Goal: Transaction & Acquisition: Purchase product/service

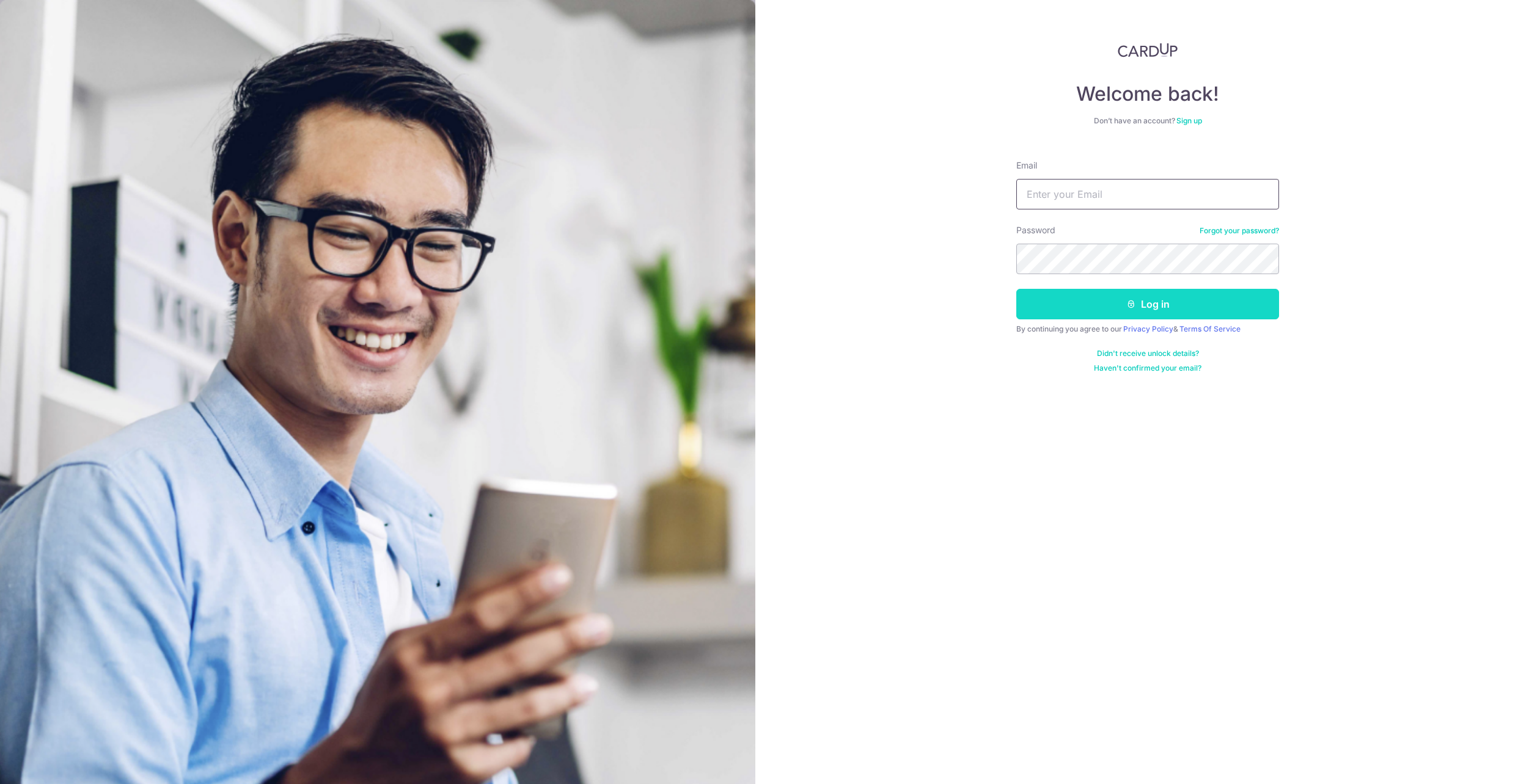
type input "[EMAIL_ADDRESS][DOMAIN_NAME]"
click at [1084, 297] on button "Log in" at bounding box center [1147, 303] width 263 height 31
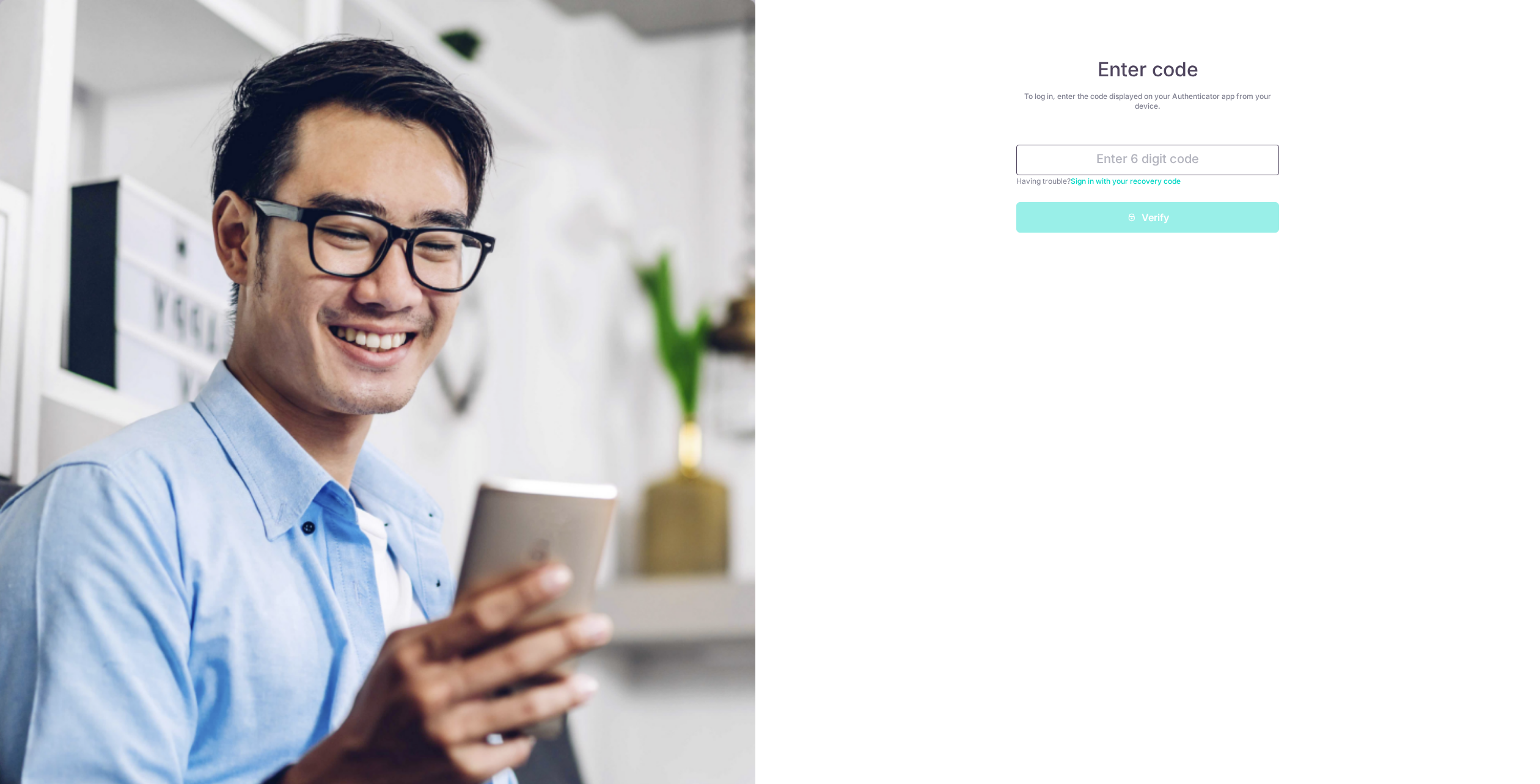
click at [1133, 152] on input "text" at bounding box center [1147, 160] width 263 height 31
type input "226693"
click at [1016, 202] on button "Verify" at bounding box center [1147, 217] width 263 height 31
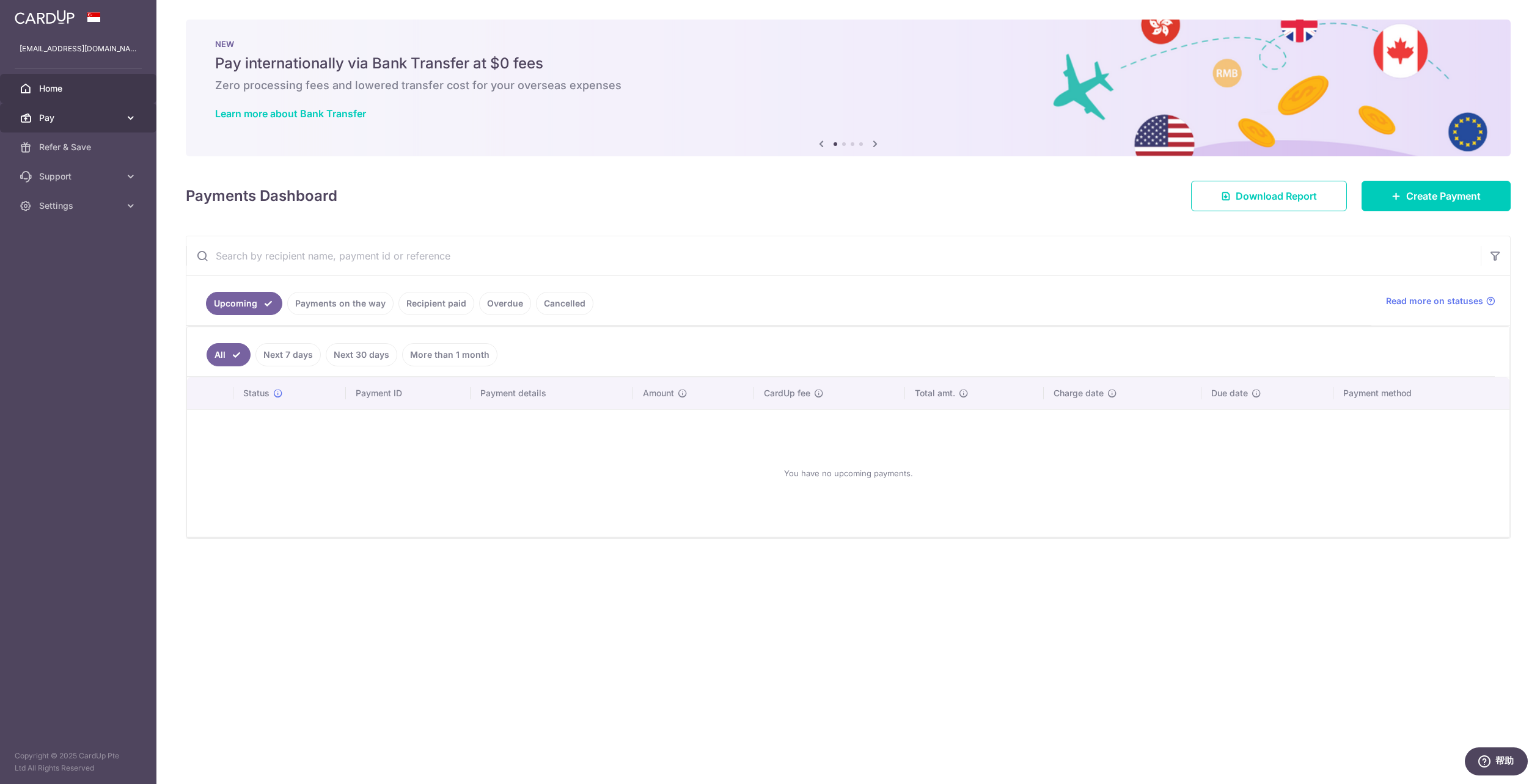
click at [91, 120] on span "Pay" at bounding box center [78, 118] width 80 height 12
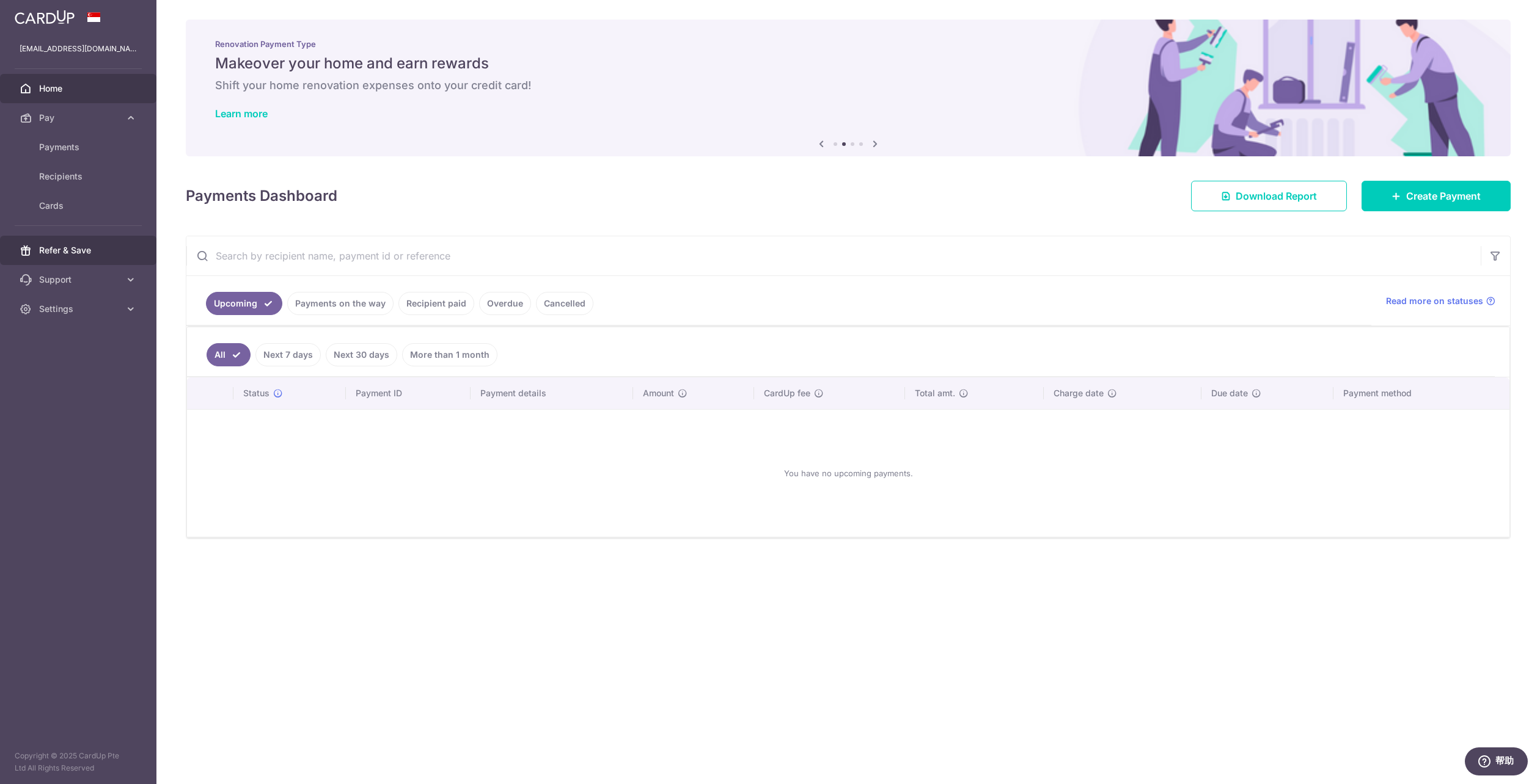
click at [95, 251] on span "Refer & Save" at bounding box center [78, 250] width 80 height 12
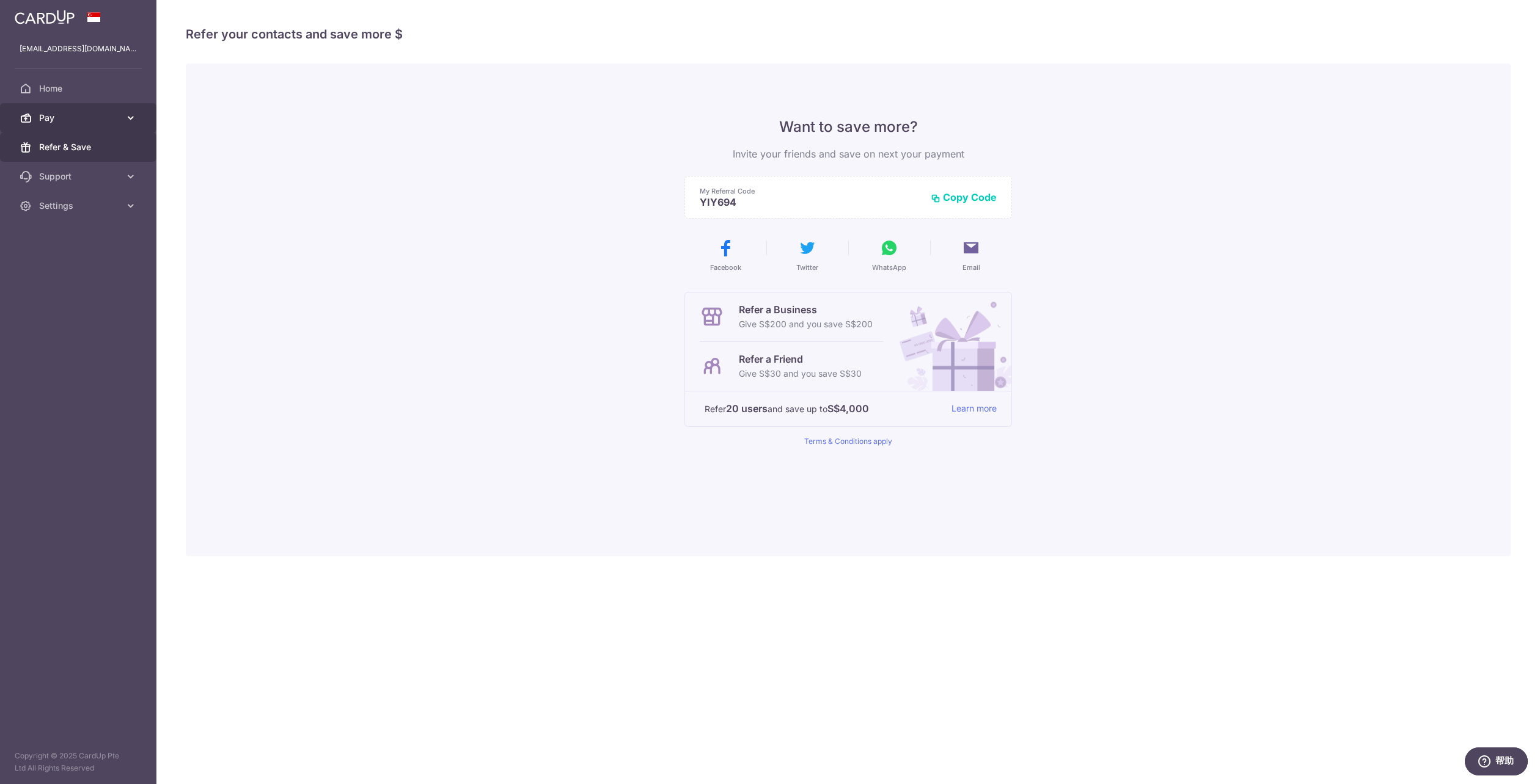
click at [102, 122] on span "Pay" at bounding box center [78, 118] width 80 height 12
click at [95, 148] on span "Payments" at bounding box center [78, 147] width 80 height 12
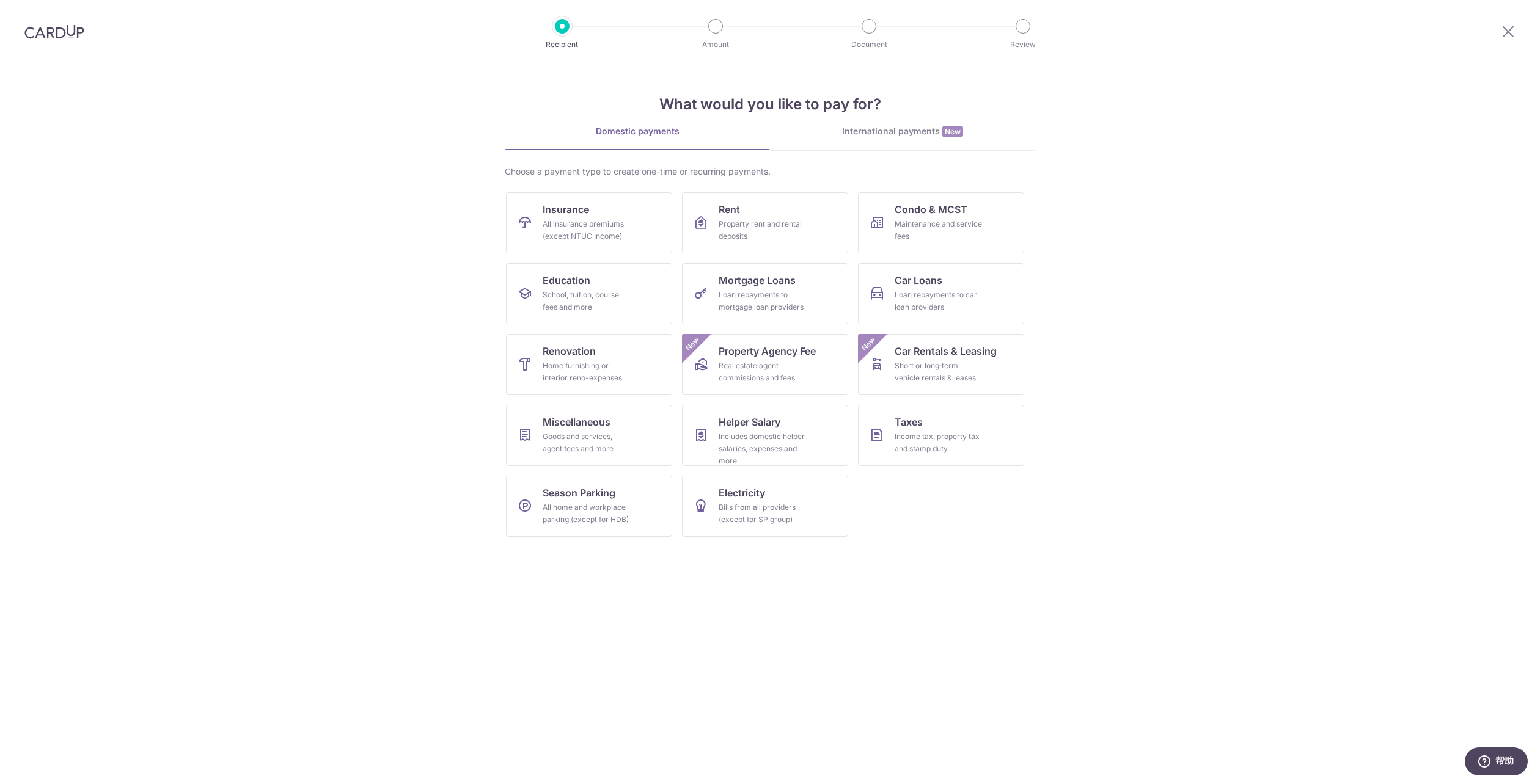
click at [74, 26] on img at bounding box center [55, 32] width 59 height 15
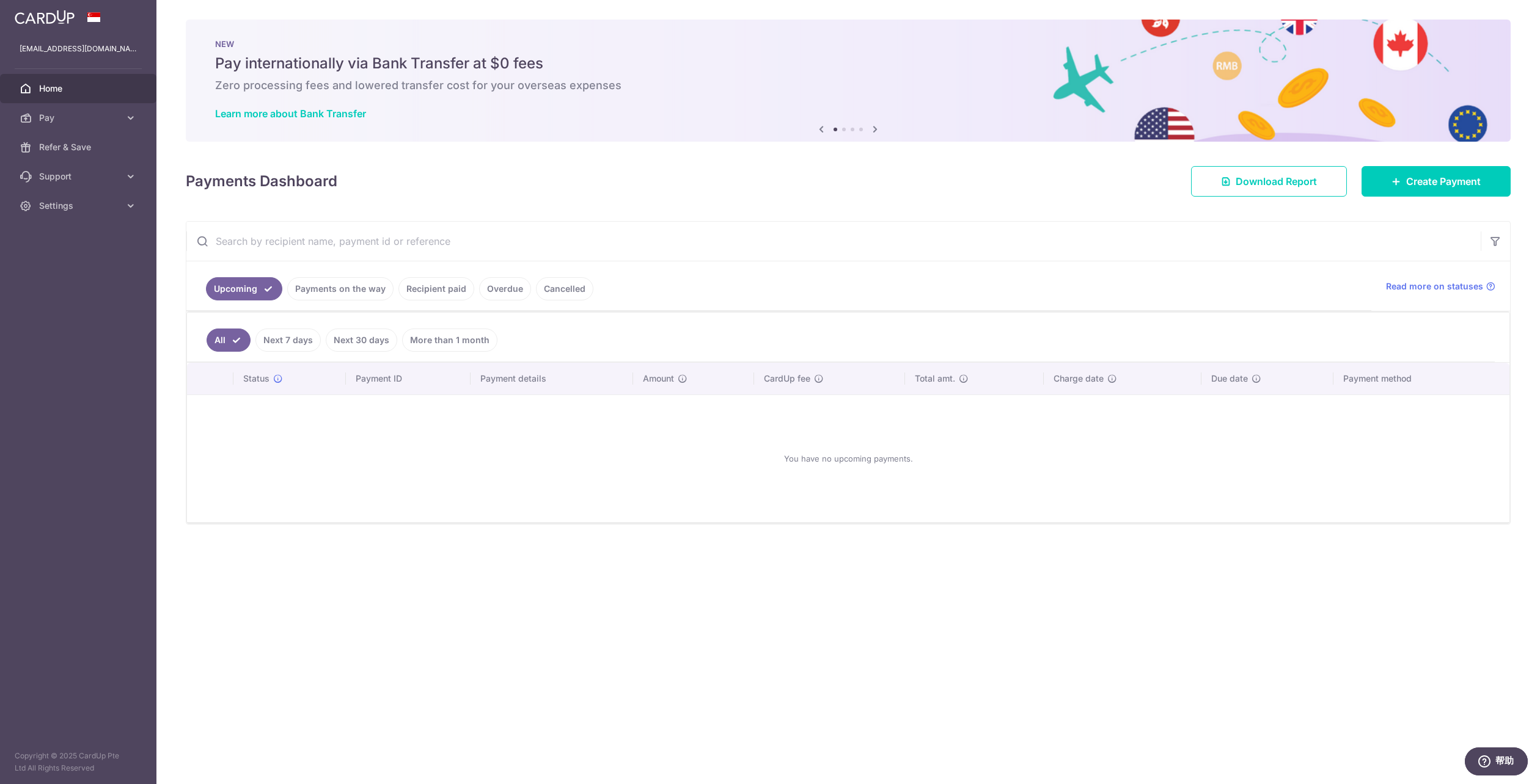
click at [872, 127] on icon at bounding box center [875, 129] width 15 height 15
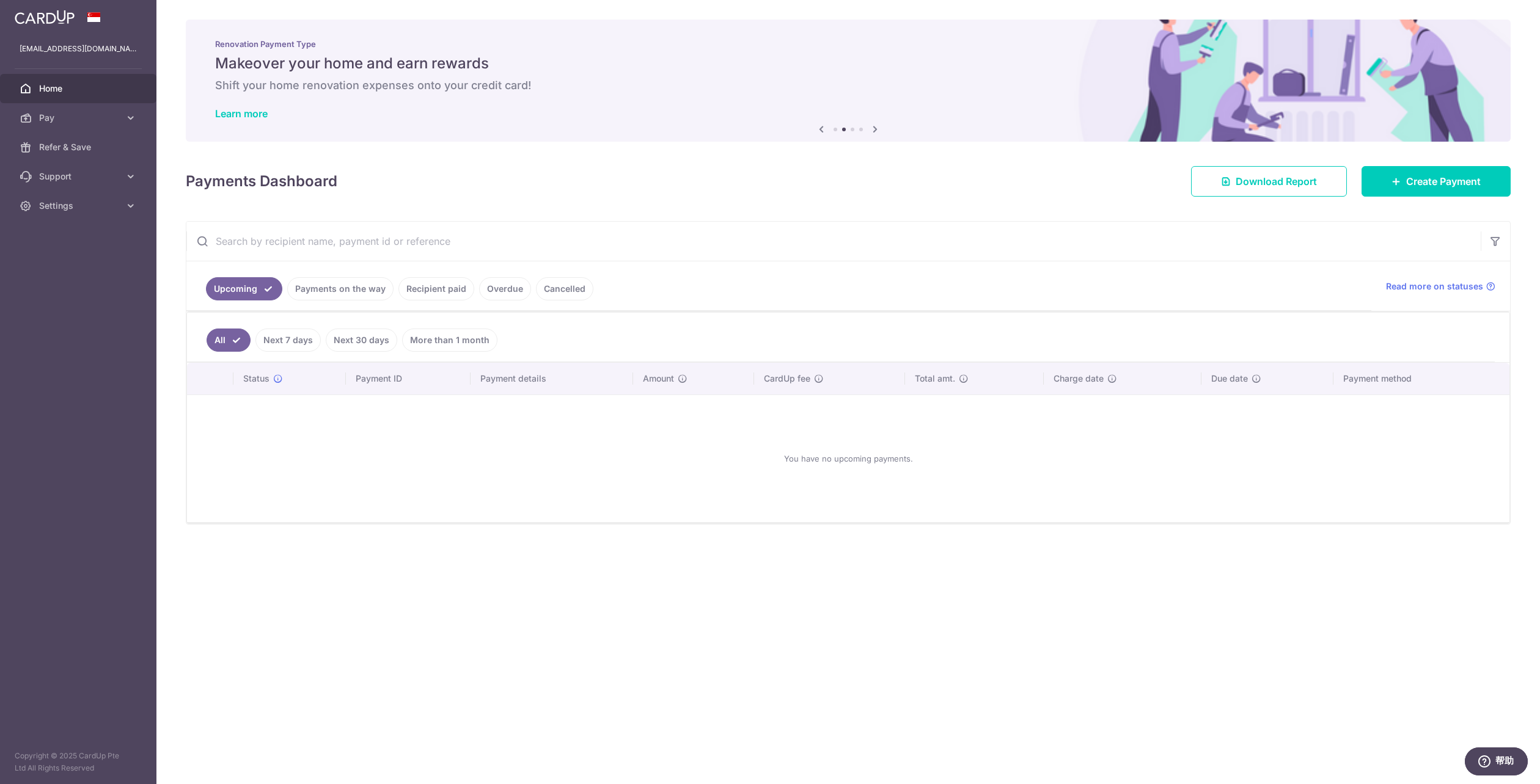
click at [872, 127] on icon at bounding box center [875, 129] width 15 height 15
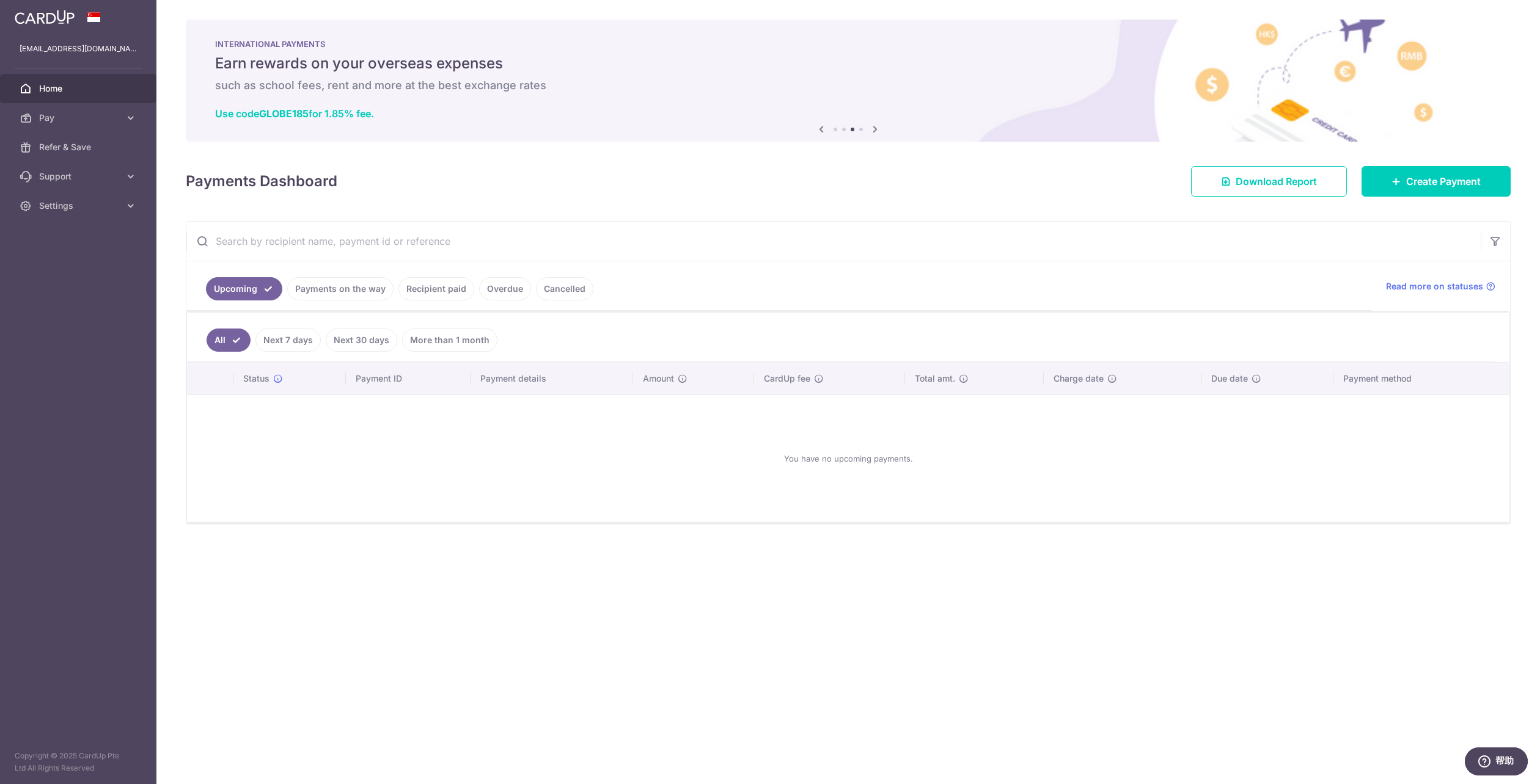
click at [872, 127] on icon at bounding box center [875, 129] width 15 height 15
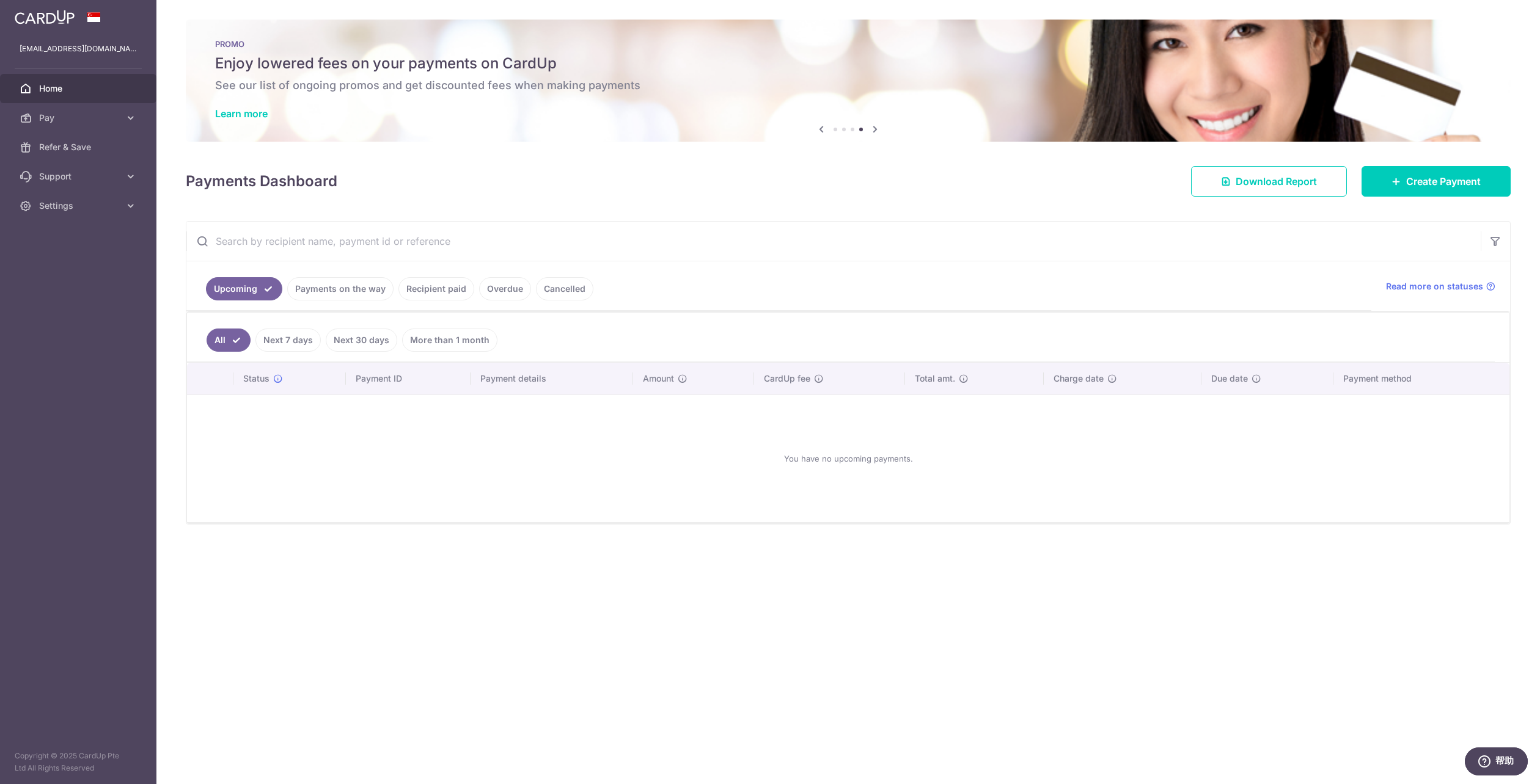
click at [612, 91] on h6 "See our list of ongoing promos and get discounted fees when making payments" at bounding box center [848, 85] width 1266 height 15
click at [237, 114] on link "Learn more" at bounding box center [241, 113] width 53 height 12
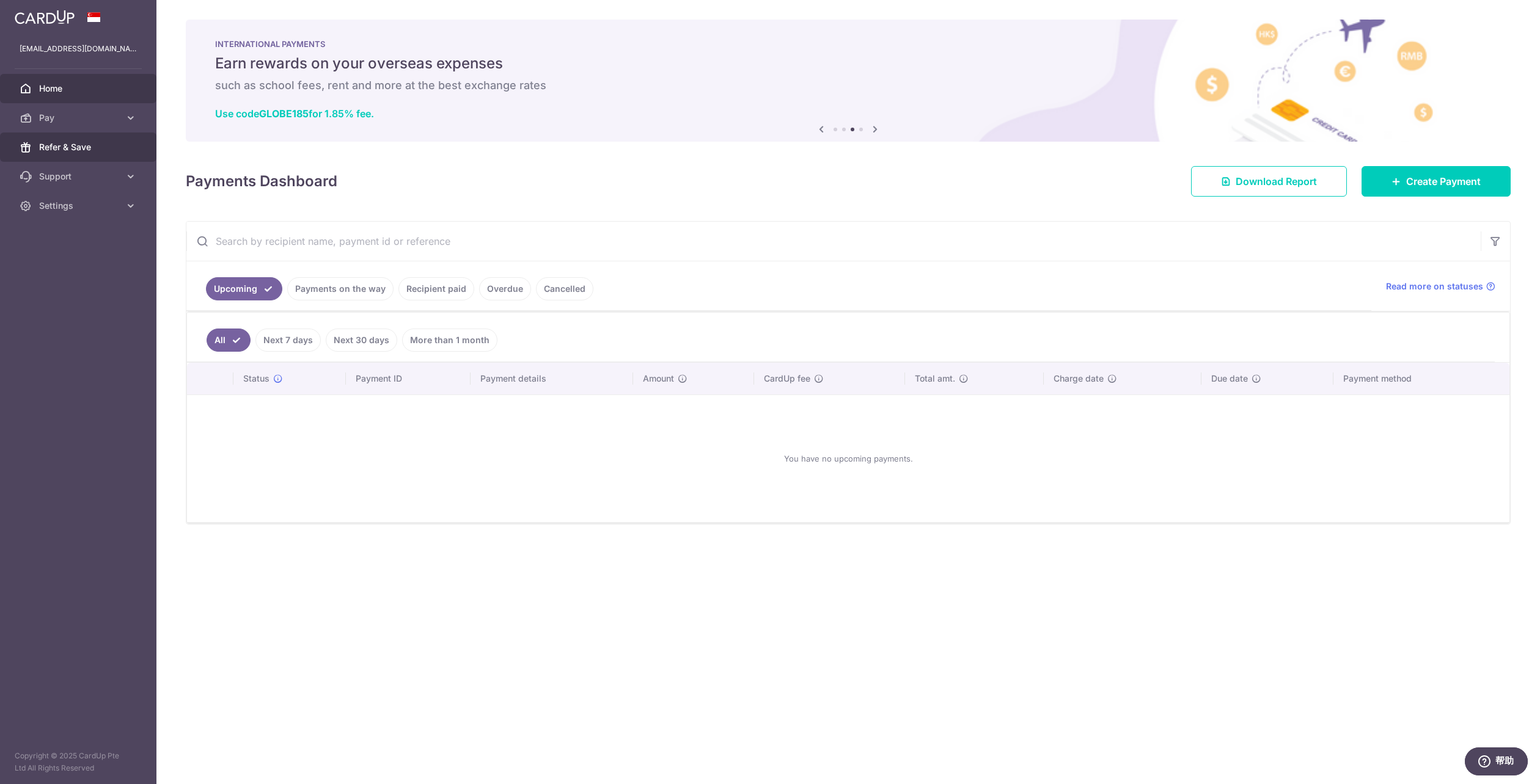
click at [62, 140] on link "Refer & Save" at bounding box center [78, 148] width 157 height 30
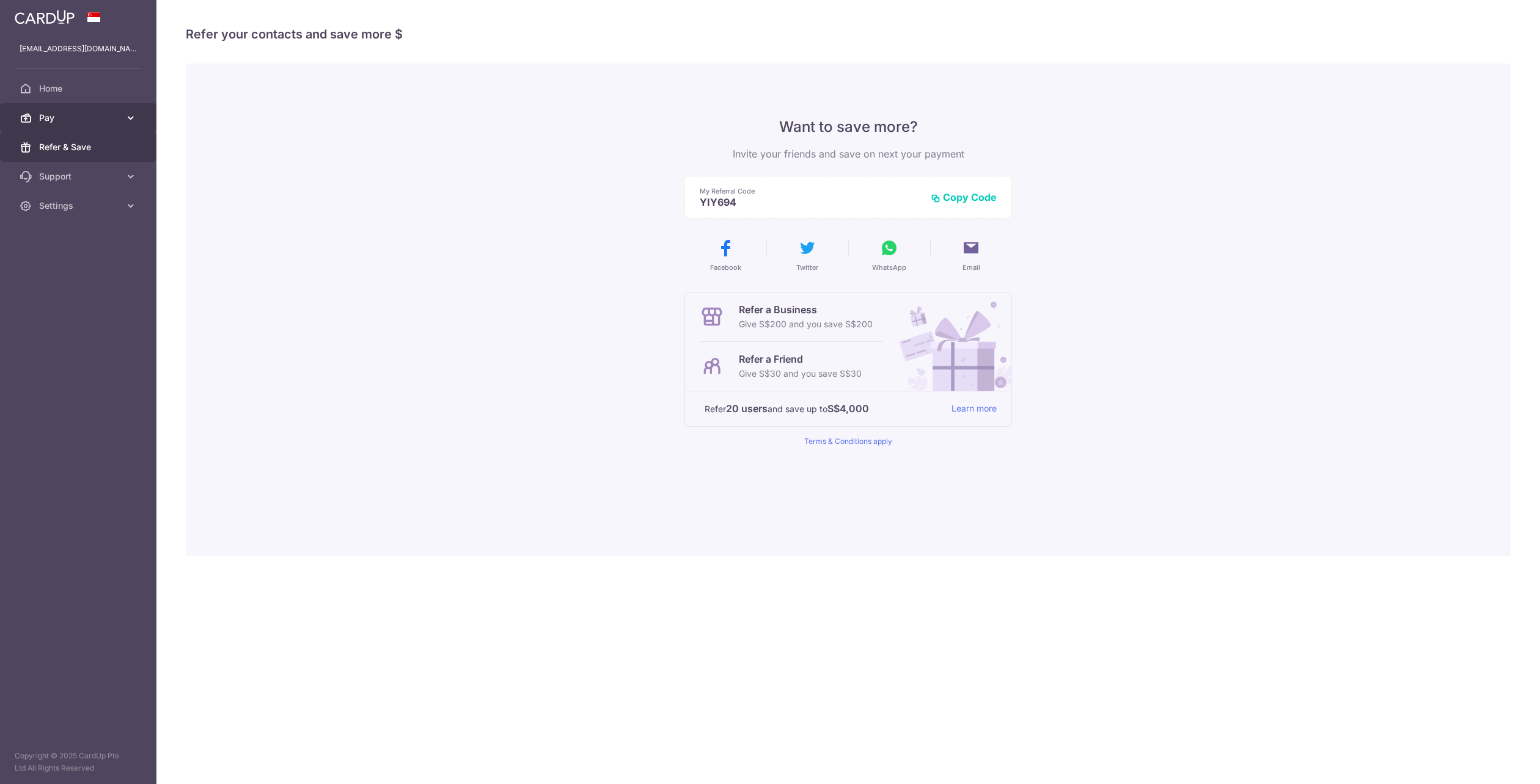
click at [65, 123] on span "Pay" at bounding box center [78, 118] width 80 height 12
click at [74, 148] on span "Payments" at bounding box center [78, 147] width 80 height 12
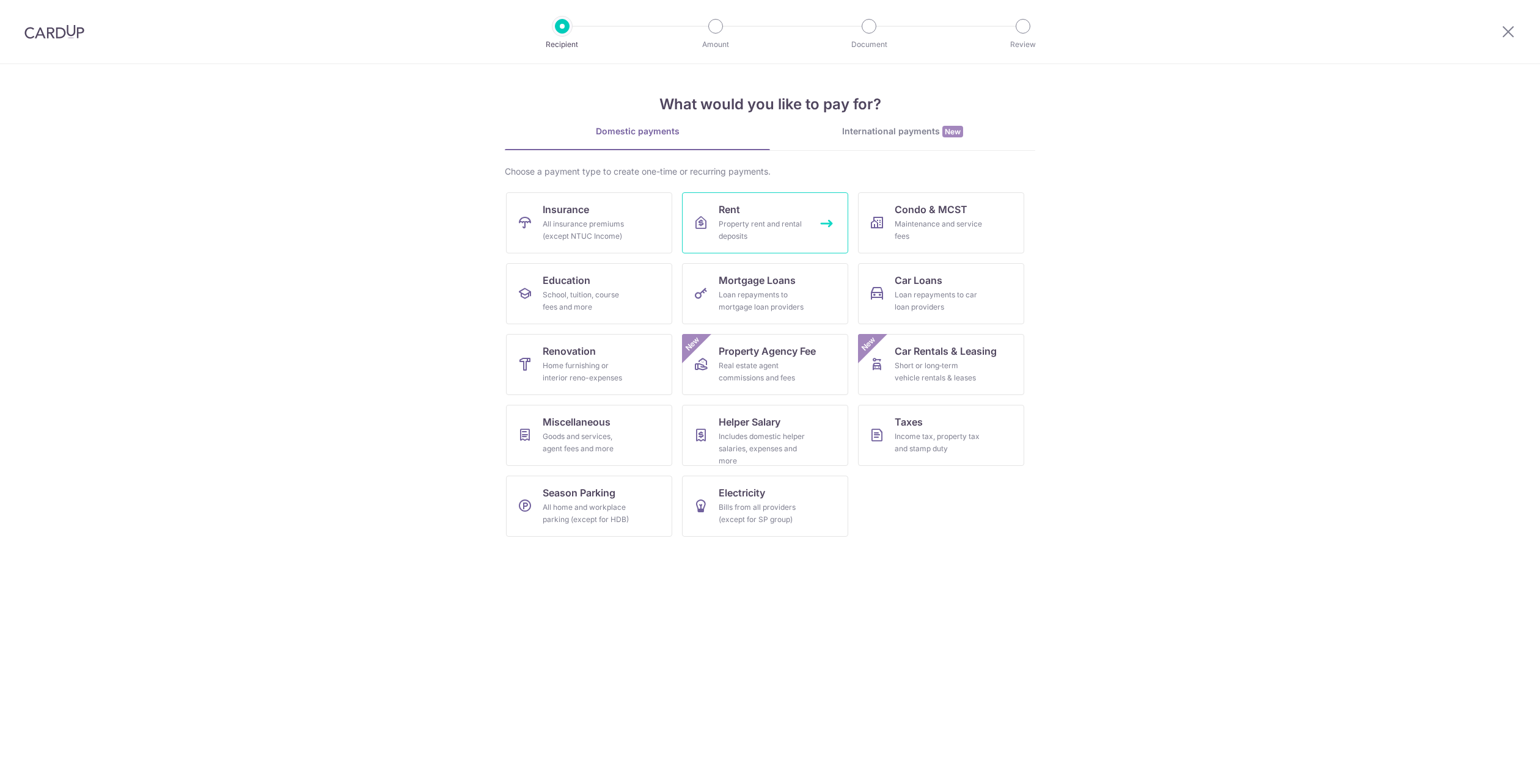
click at [746, 224] on div "Property rent and rental deposits" at bounding box center [763, 230] width 88 height 25
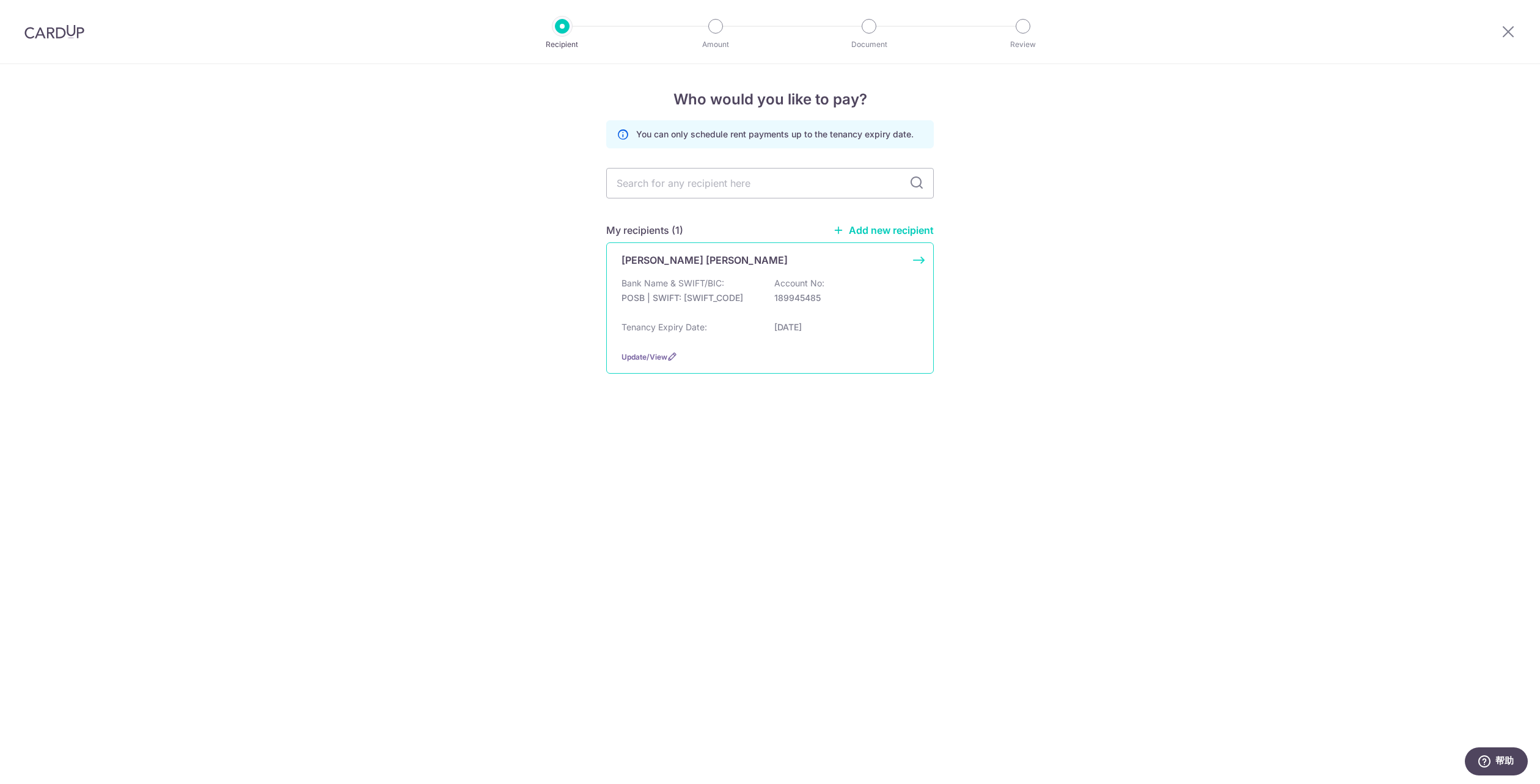
click at [756, 264] on div "Lin Ji Chris" at bounding box center [763, 260] width 283 height 15
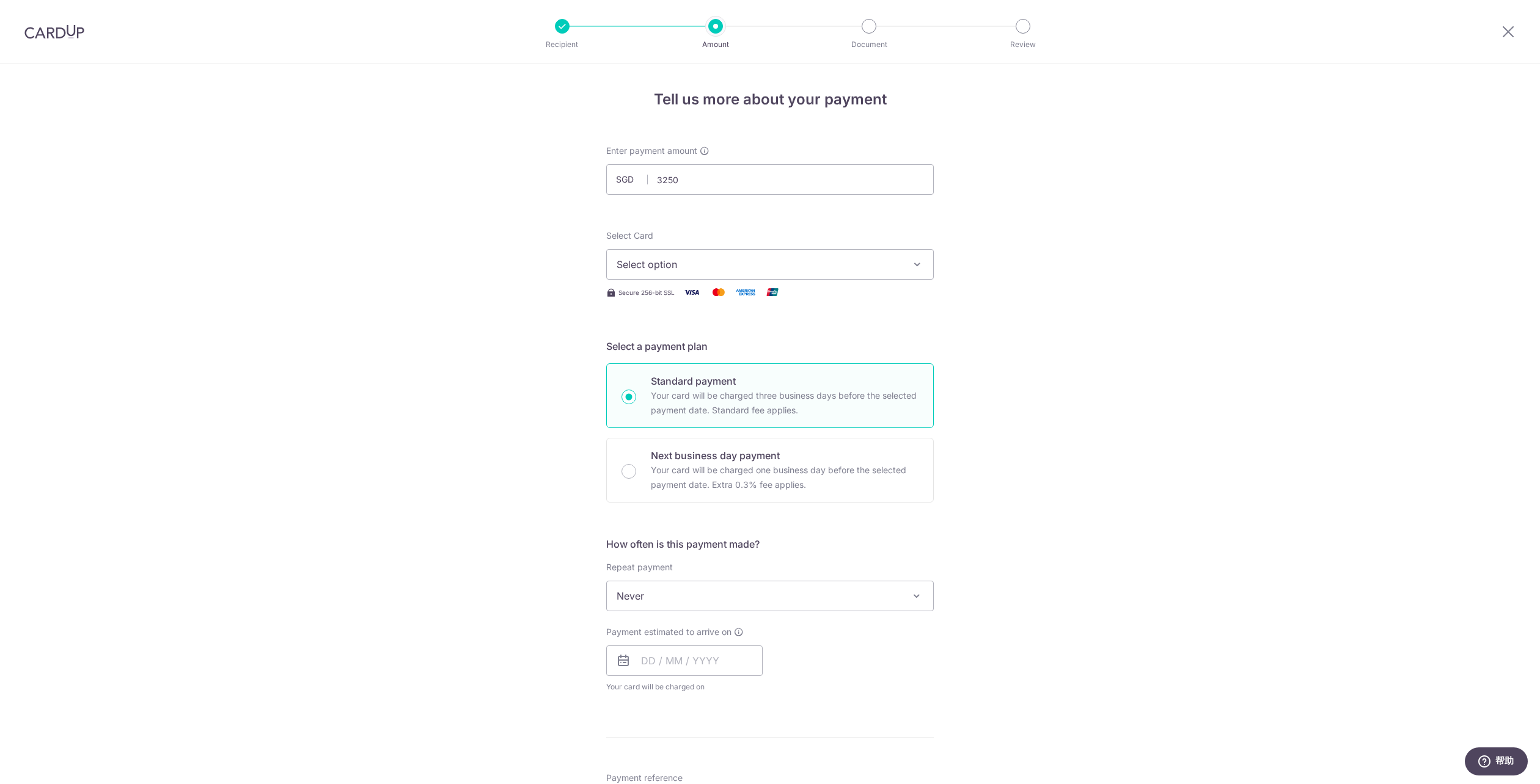
type input "3,250.00"
click at [756, 262] on span "Select option" at bounding box center [759, 264] width 285 height 15
click at [717, 341] on link "**** 7501" at bounding box center [770, 352] width 326 height 30
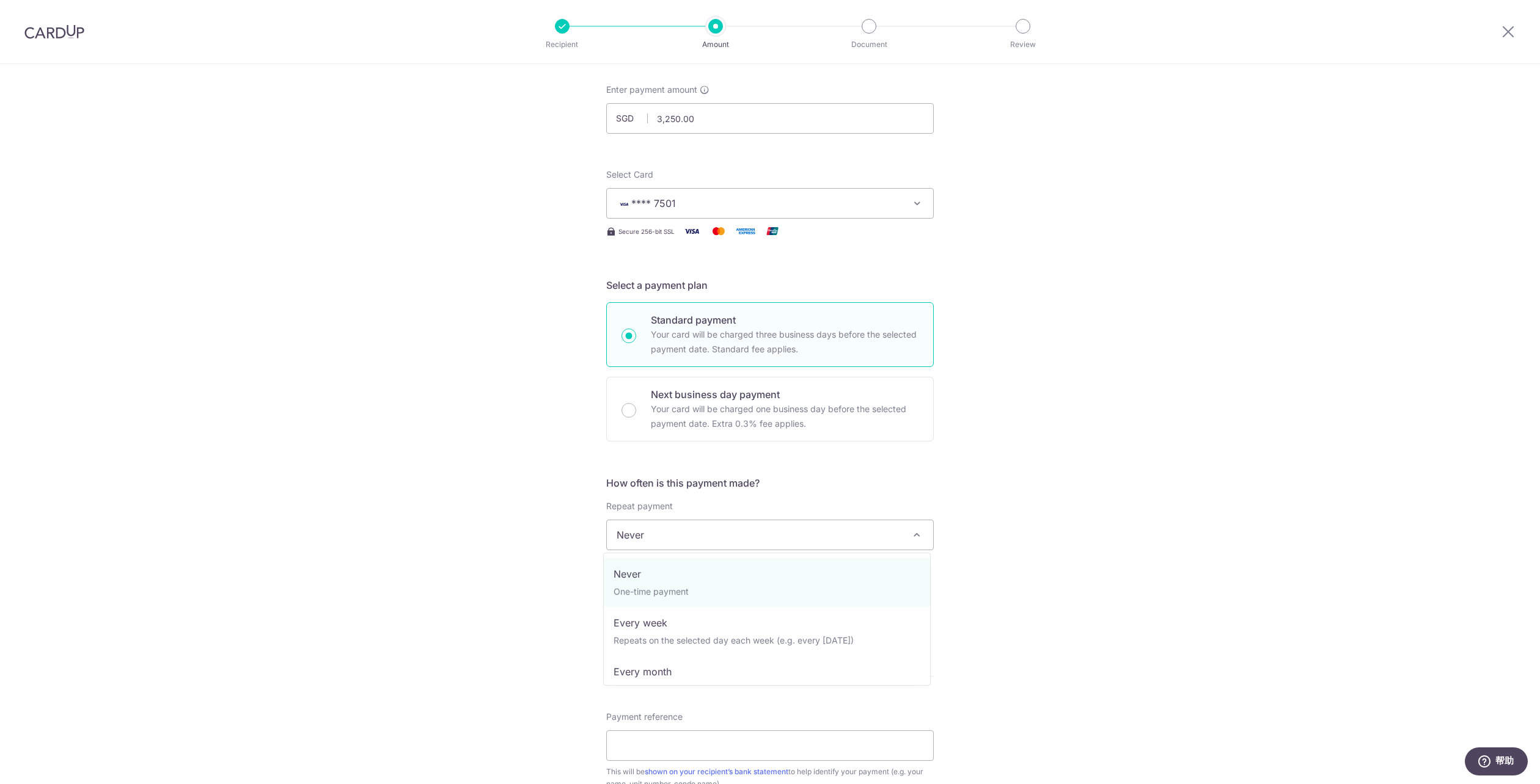
click at [773, 538] on span "Never" at bounding box center [770, 535] width 326 height 30
select select "3"
type input "22/07/2026"
click at [701, 610] on input "text" at bounding box center [684, 600] width 157 height 31
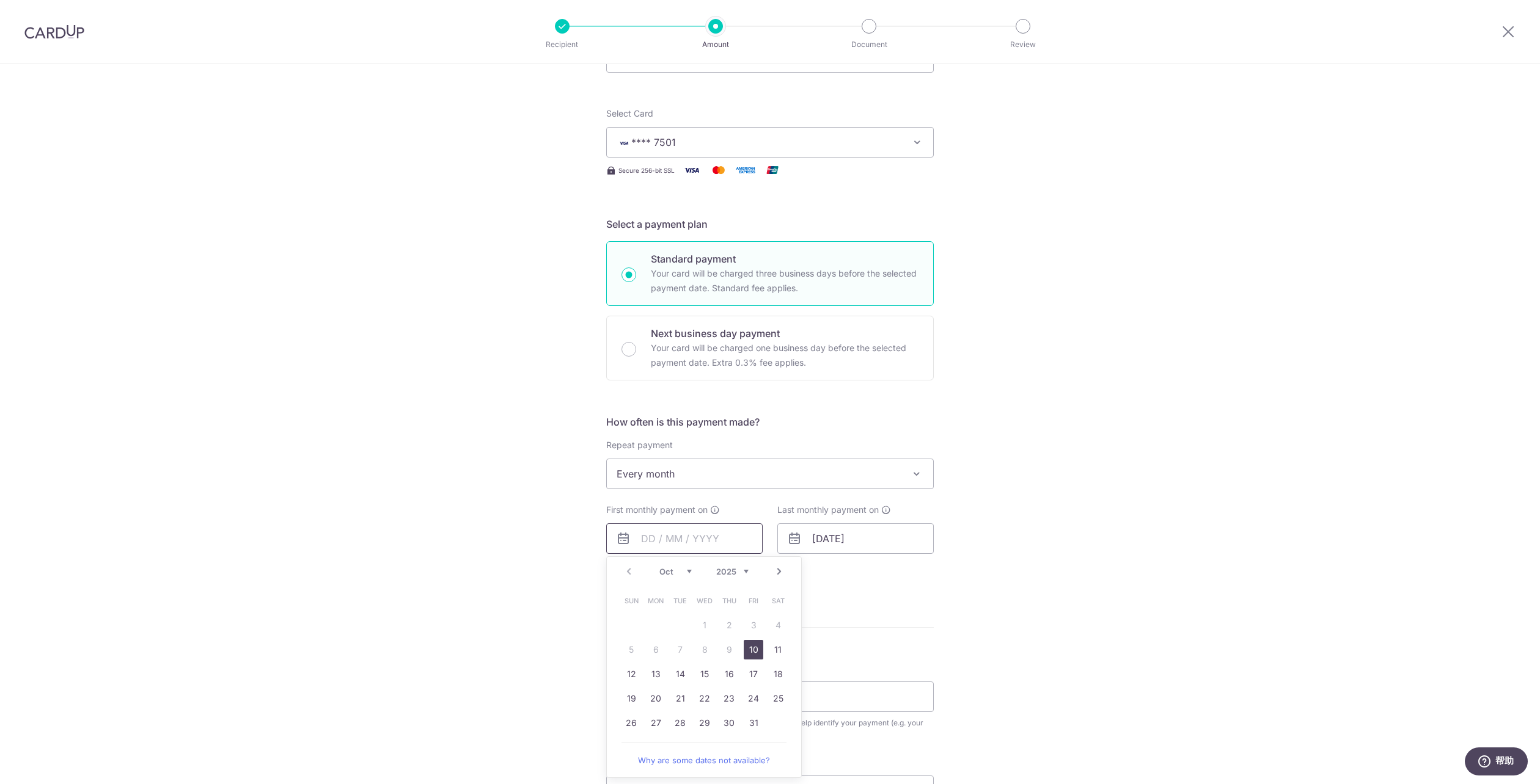
scroll to position [183, 0]
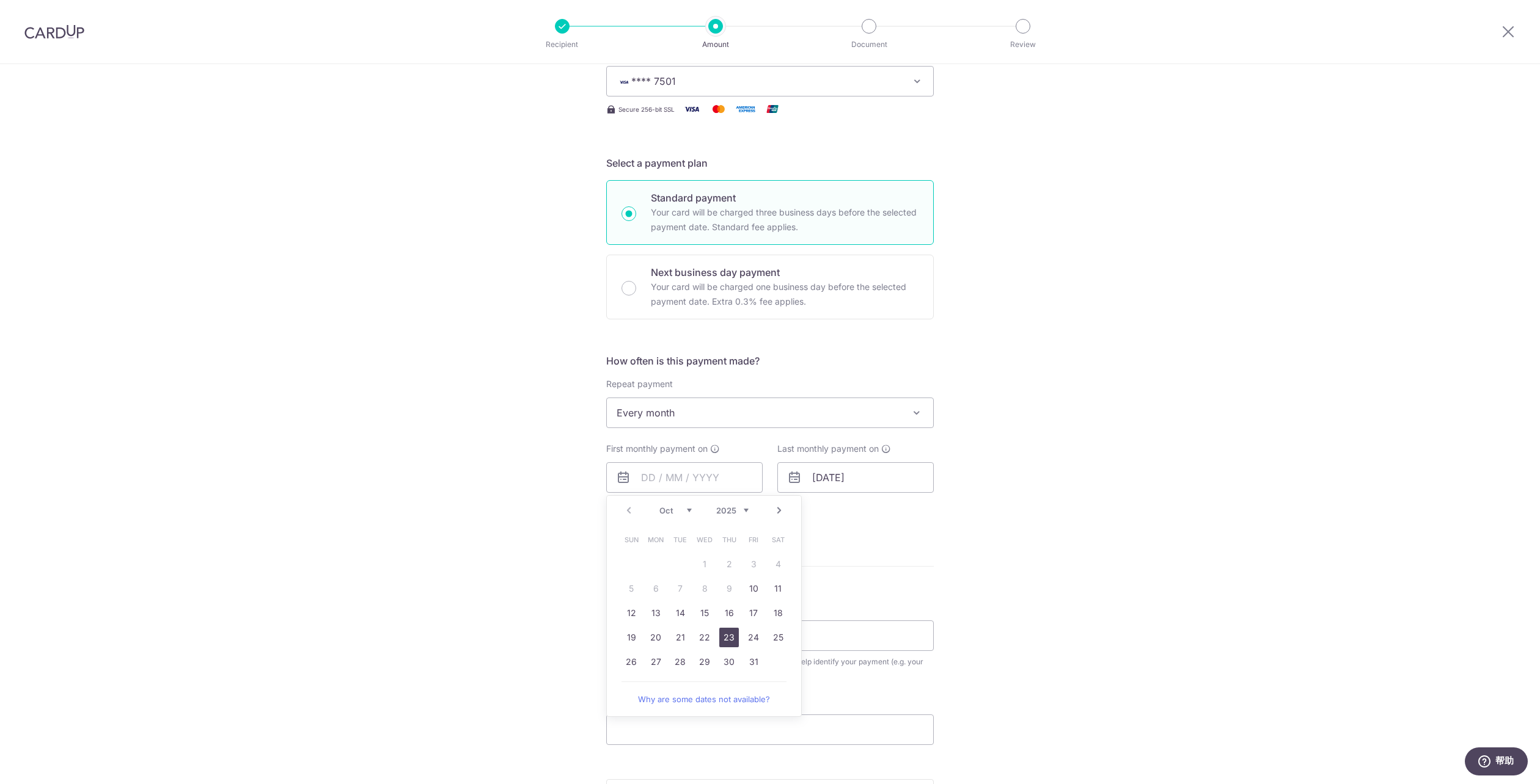
click at [724, 630] on link "23" at bounding box center [729, 637] width 20 height 20
type input "23/10/2025"
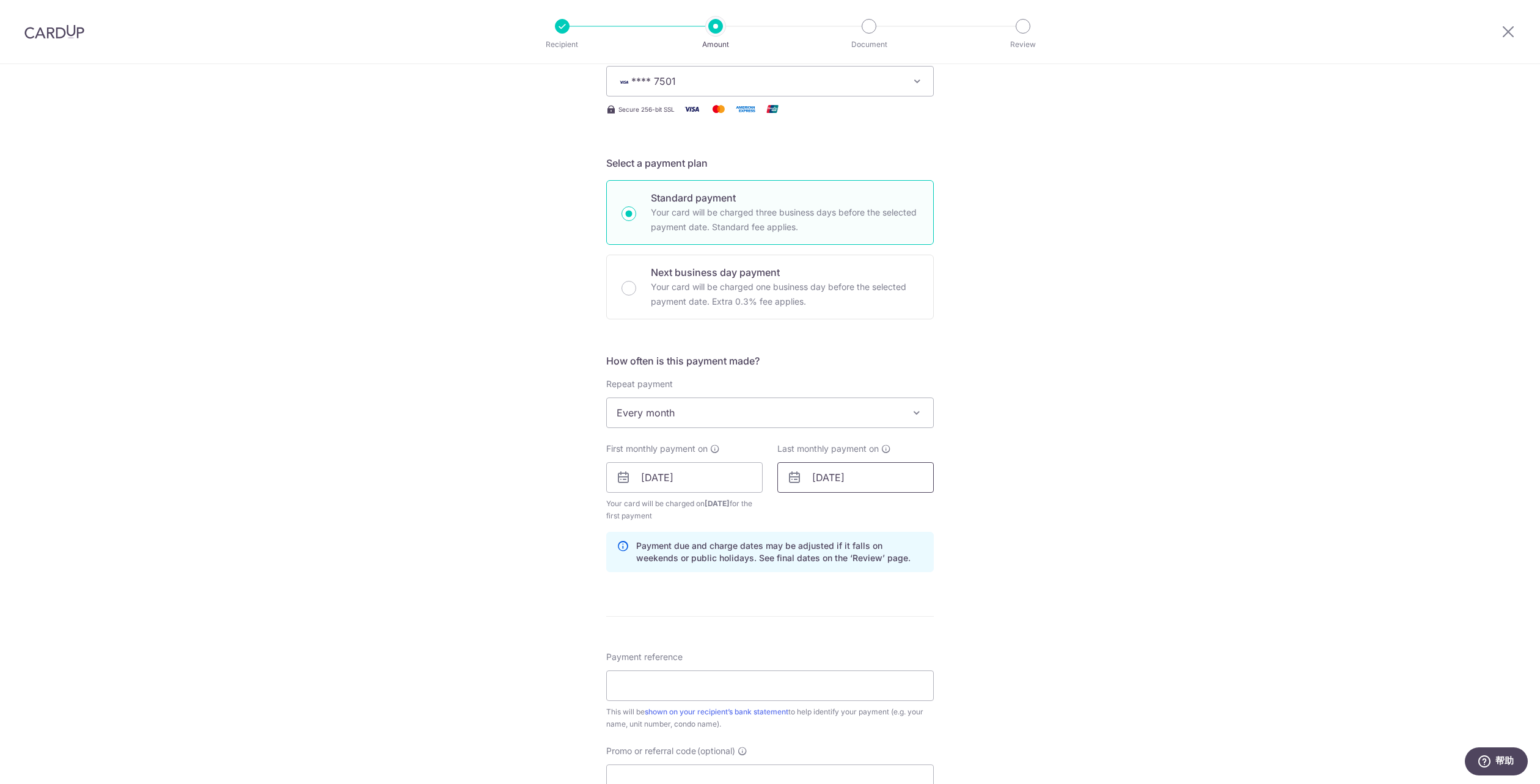
click at [803, 483] on input "22/07/2026" at bounding box center [856, 477] width 157 height 31
click at [797, 512] on link "Prev" at bounding box center [799, 510] width 15 height 15
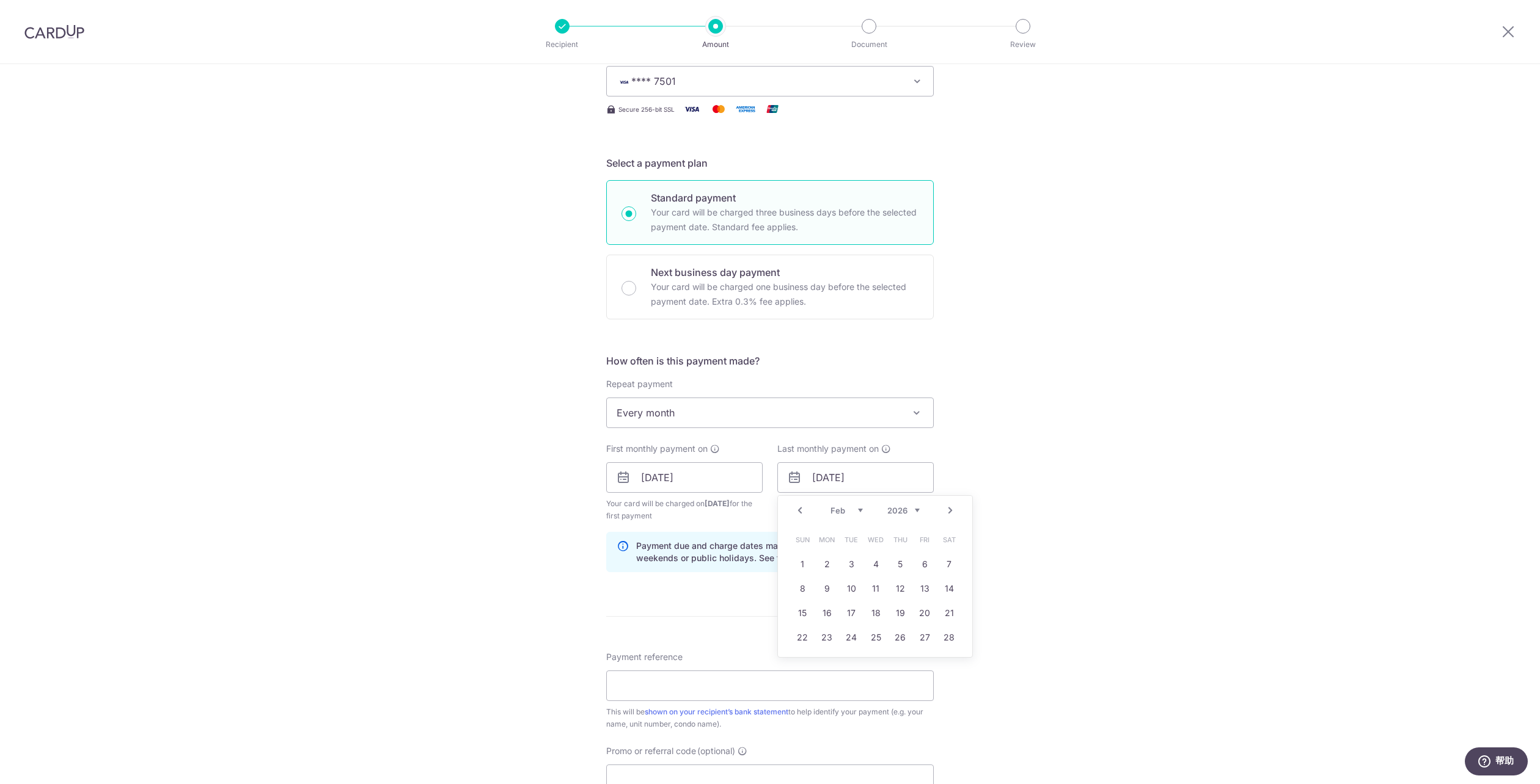
click at [797, 512] on link "Prev" at bounding box center [799, 510] width 15 height 15
click at [842, 637] on link "23" at bounding box center [852, 637] width 20 height 20
type input "23/12/2025"
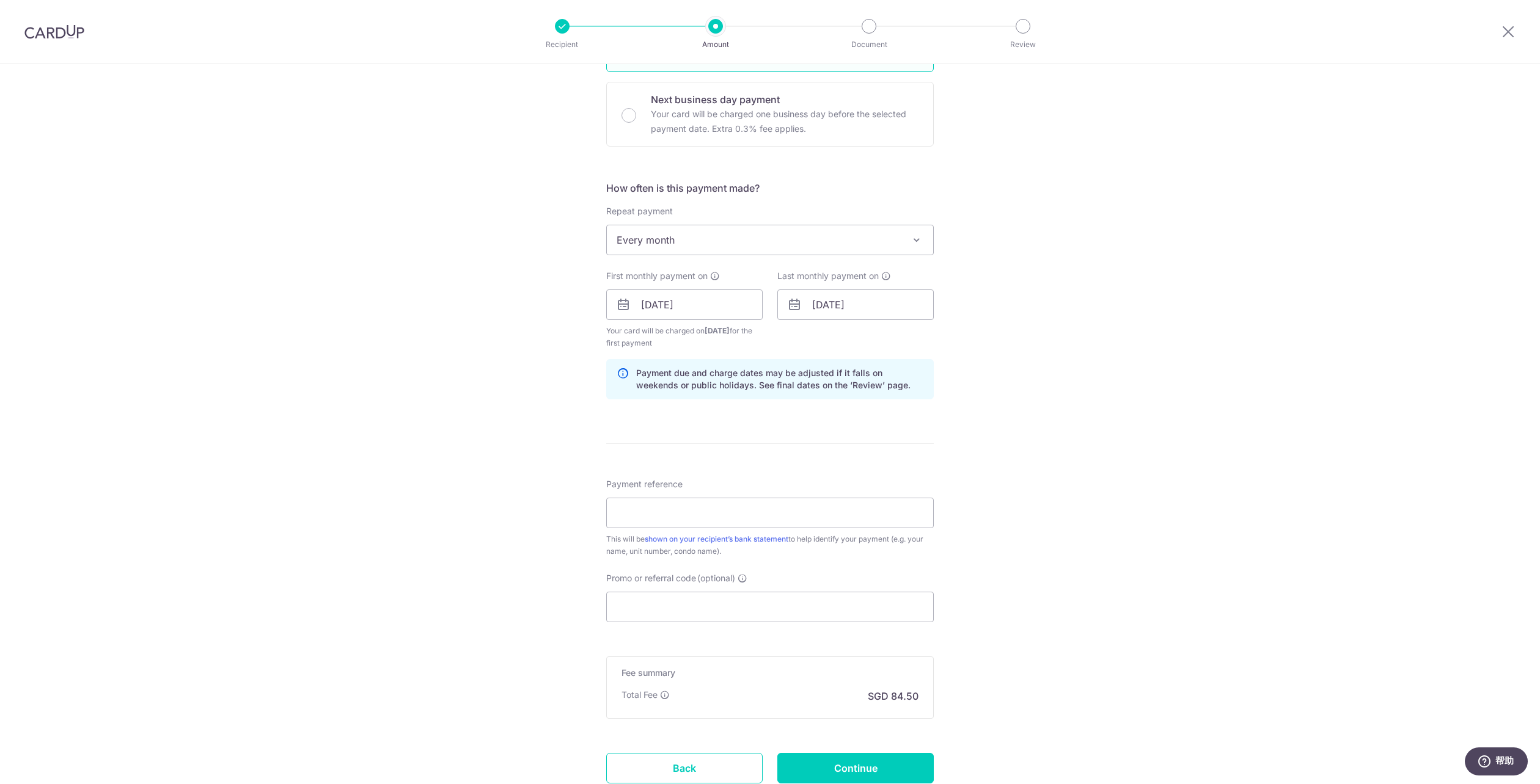
scroll to position [367, 0]
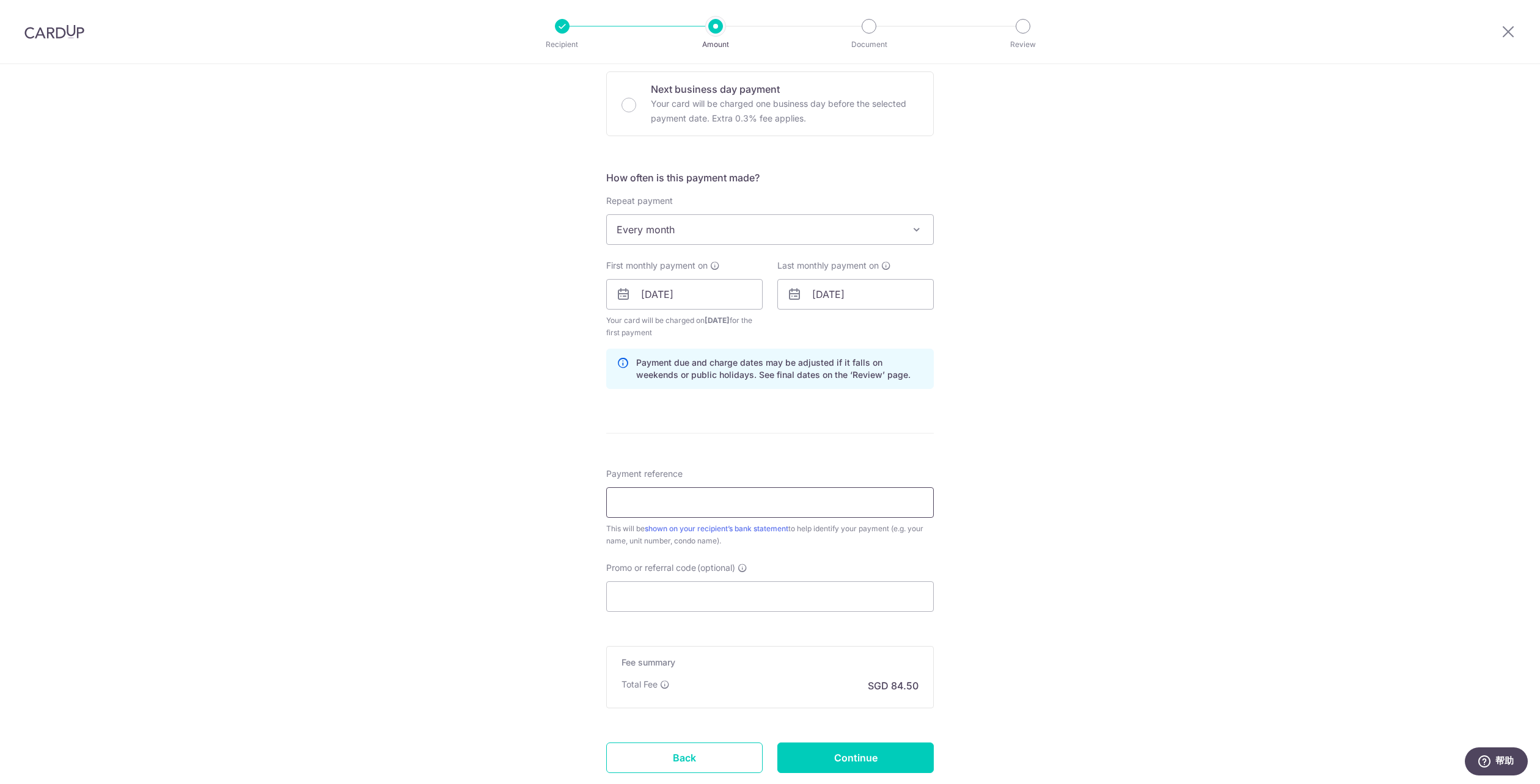
click at [704, 496] on input "Payment reference" at bounding box center [770, 503] width 327 height 31
drag, startPoint x: 704, startPoint y: 496, endPoint x: 648, endPoint y: 504, distance: 56.6
click at [648, 504] on input "YU YI RENTAL" at bounding box center [770, 503] width 327 height 31
drag, startPoint x: 654, startPoint y: 503, endPoint x: 648, endPoint y: 504, distance: 6.1
click at [648, 504] on input "YU YI Rrntal" at bounding box center [770, 503] width 327 height 31
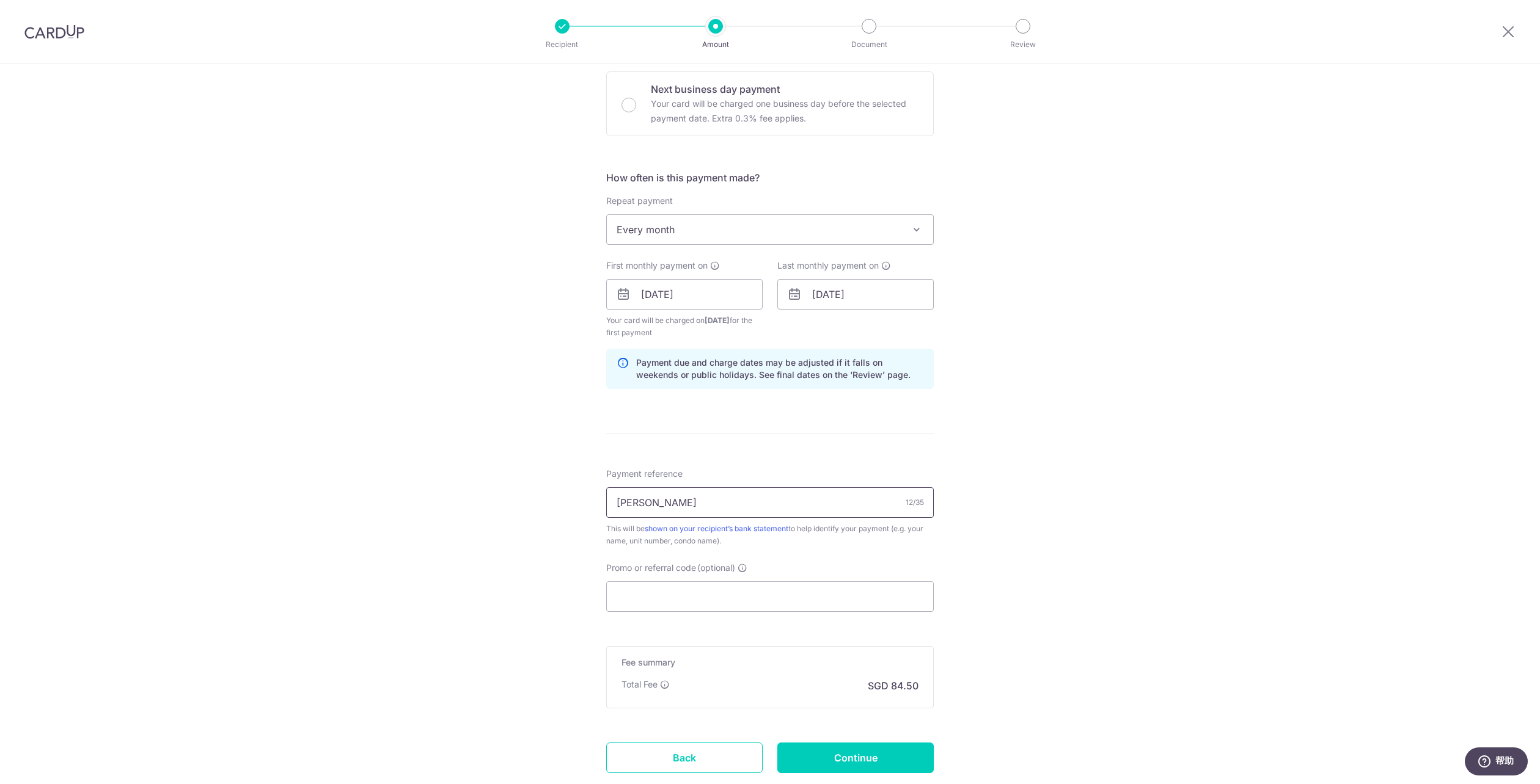
click at [689, 504] on input "YU YI Rental" at bounding box center [770, 503] width 327 height 31
drag, startPoint x: 662, startPoint y: 504, endPoint x: 590, endPoint y: 509, distance: 72.2
click at [590, 509] on div "Tell us more about your payment Enter payment amount SGD 3,250.00 3250.00 Selec…" at bounding box center [770, 281] width 1540 height 1168
type input "YU YI Rental"
click at [832, 547] on div "This will be shown on your recipient’s bank statement to help identify your pay…" at bounding box center [770, 534] width 327 height 25
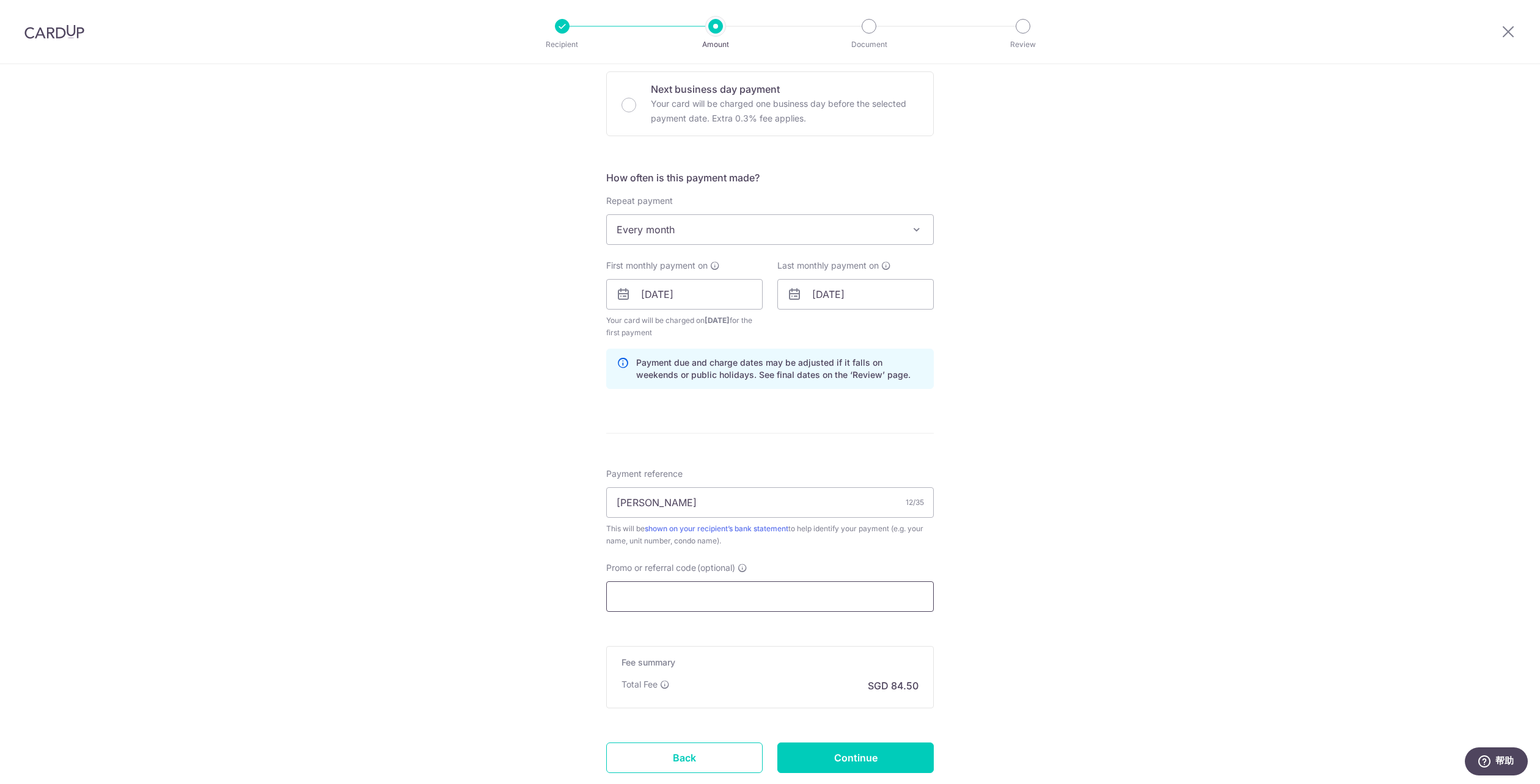
click at [729, 593] on input "Promo or referral code (optional)" at bounding box center [770, 597] width 327 height 31
paste input "3HOME25R"
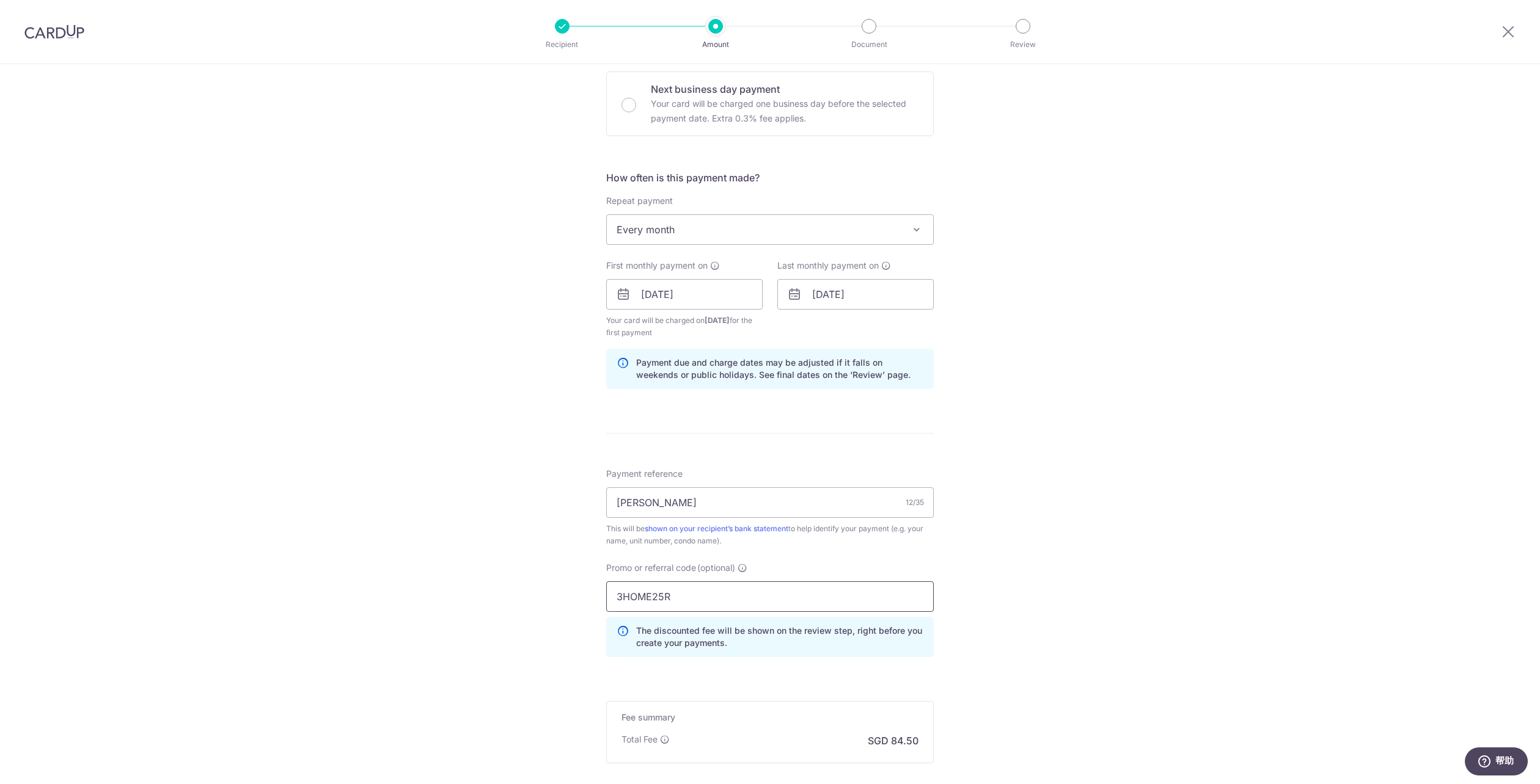
scroll to position [489, 0]
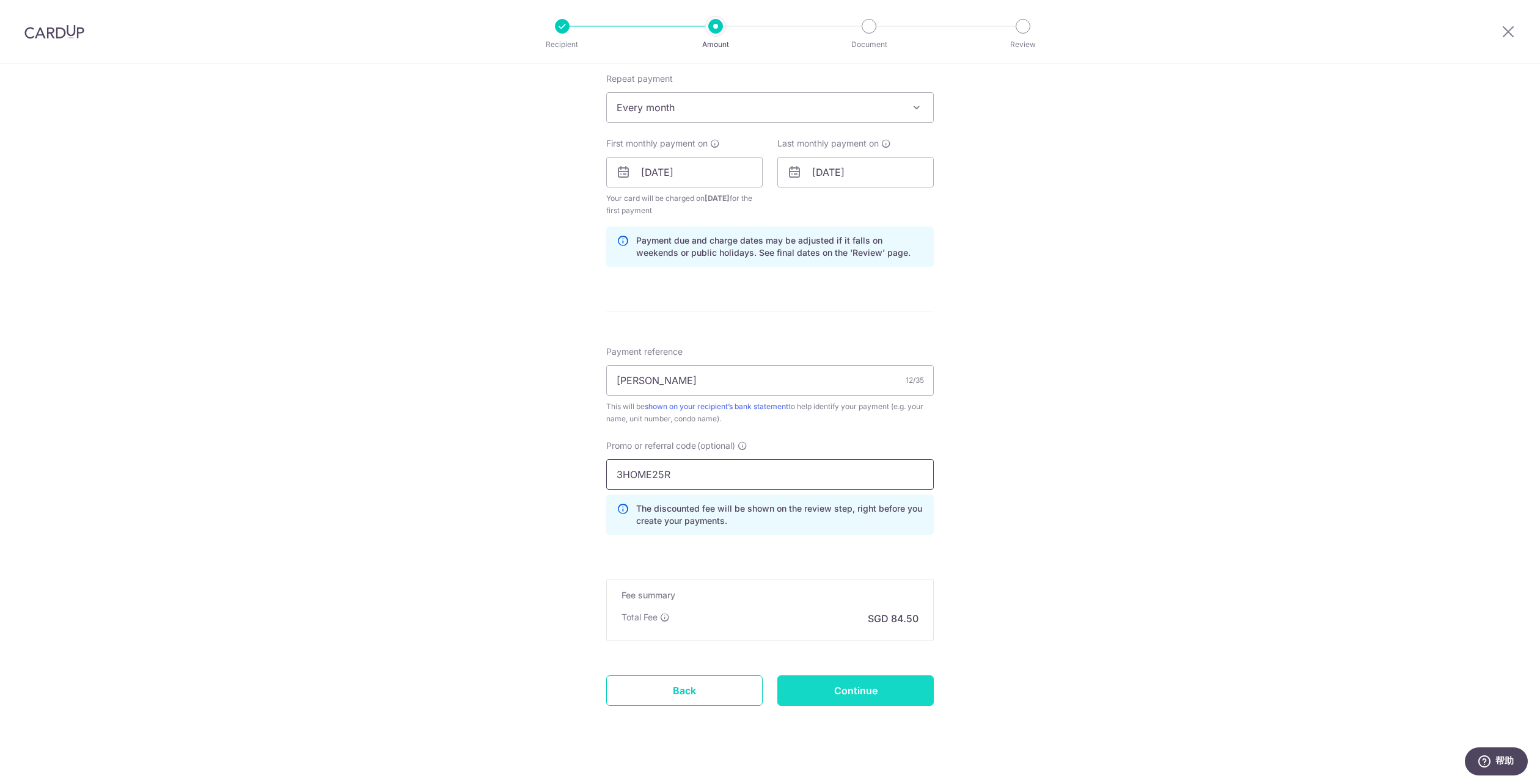
type input "3HOME25R"
click at [840, 682] on input "Continue" at bounding box center [856, 691] width 157 height 31
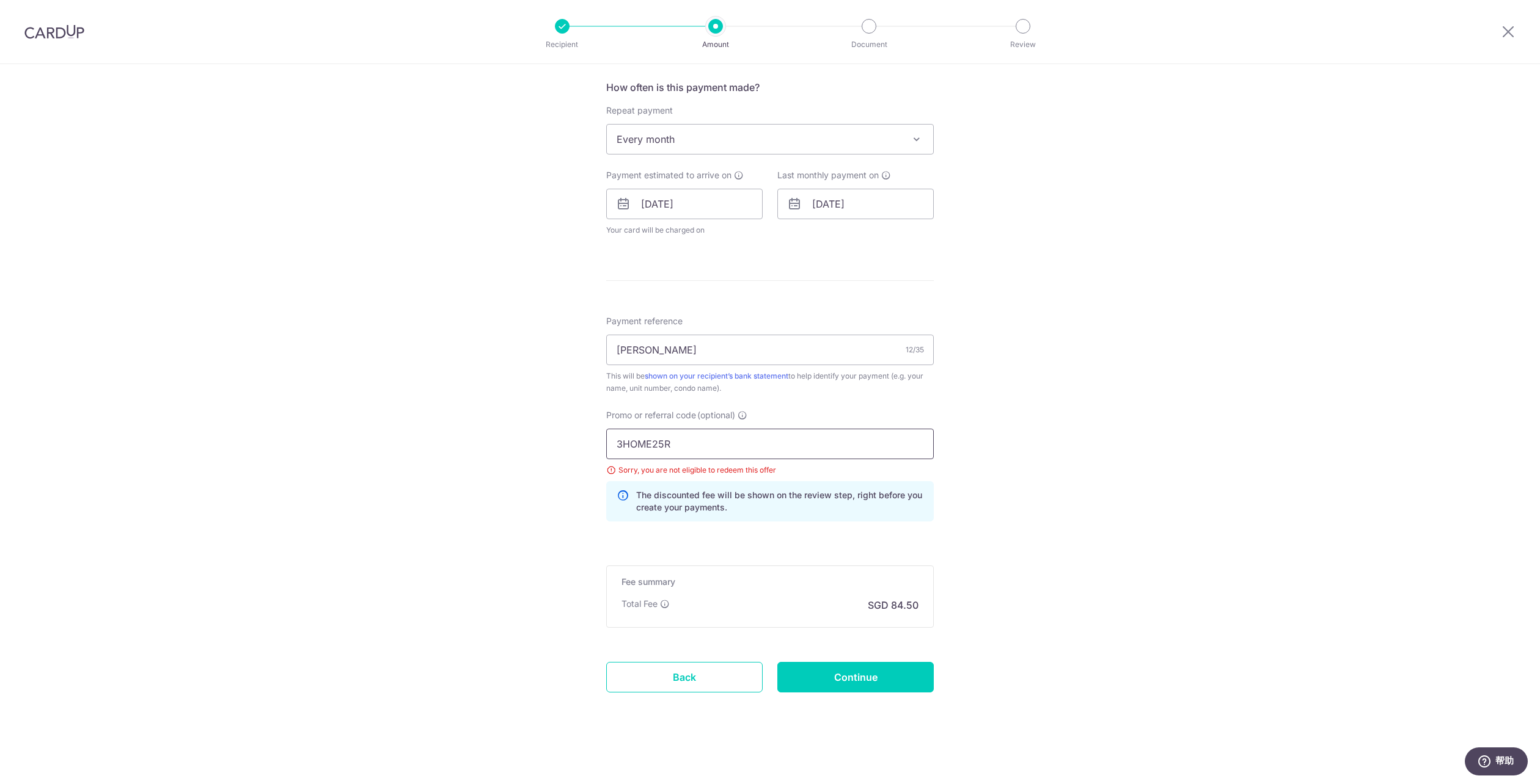
drag, startPoint x: 680, startPoint y: 447, endPoint x: 537, endPoint y: 447, distance: 143.0
click at [537, 447] on div "Tell us more about your payment Enter payment amount SGD 3,250.00 3250.00 Selec…" at bounding box center [770, 195] width 1540 height 1176
paste input "SAVERENT179"
type input "SAVERENT179"
click at [864, 193] on input "23/12/2025" at bounding box center [856, 203] width 157 height 31
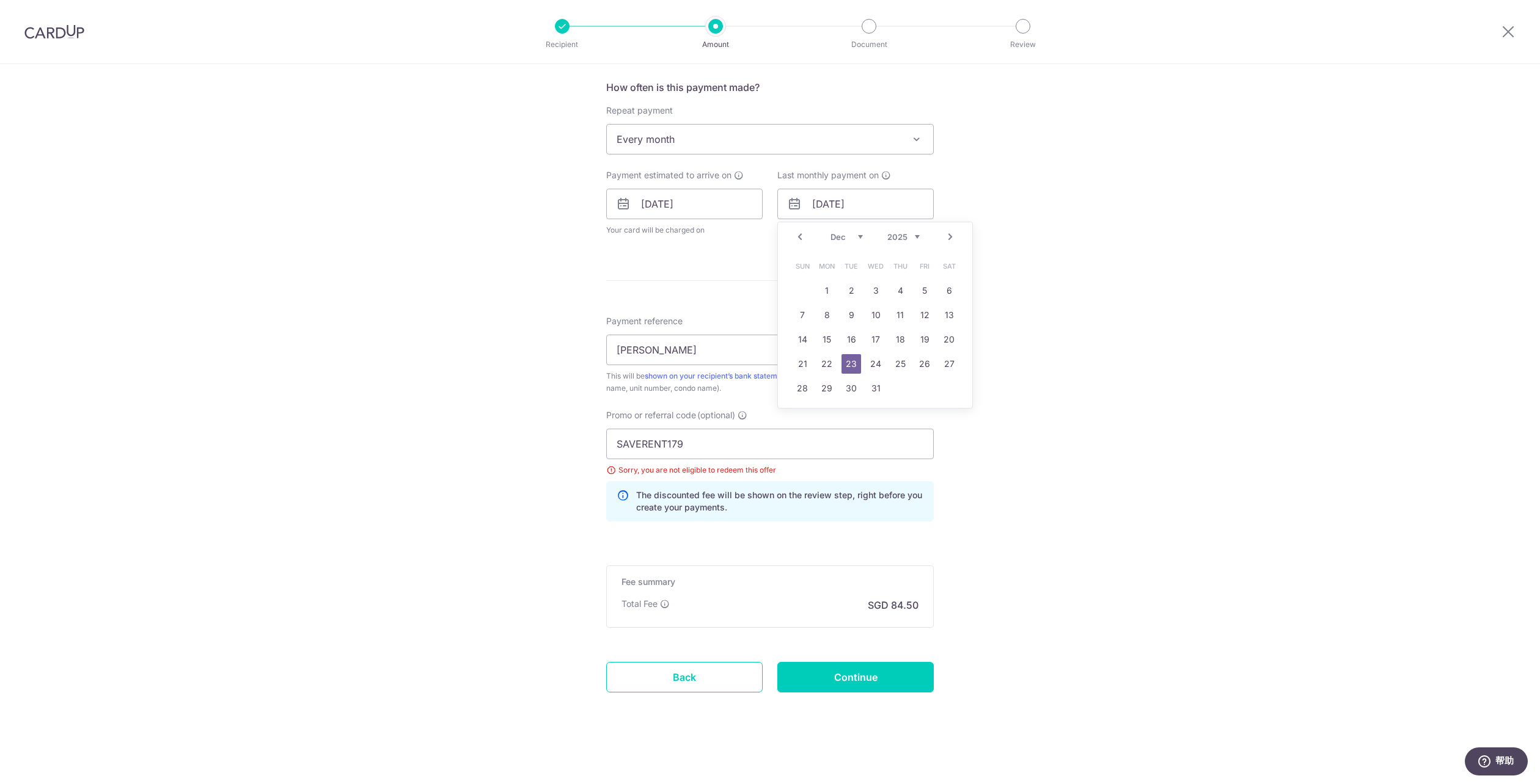
click at [943, 234] on link "Next" at bounding box center [950, 237] width 15 height 15
click at [920, 371] on link "23" at bounding box center [924, 364] width 20 height 20
type input "23/01/2026"
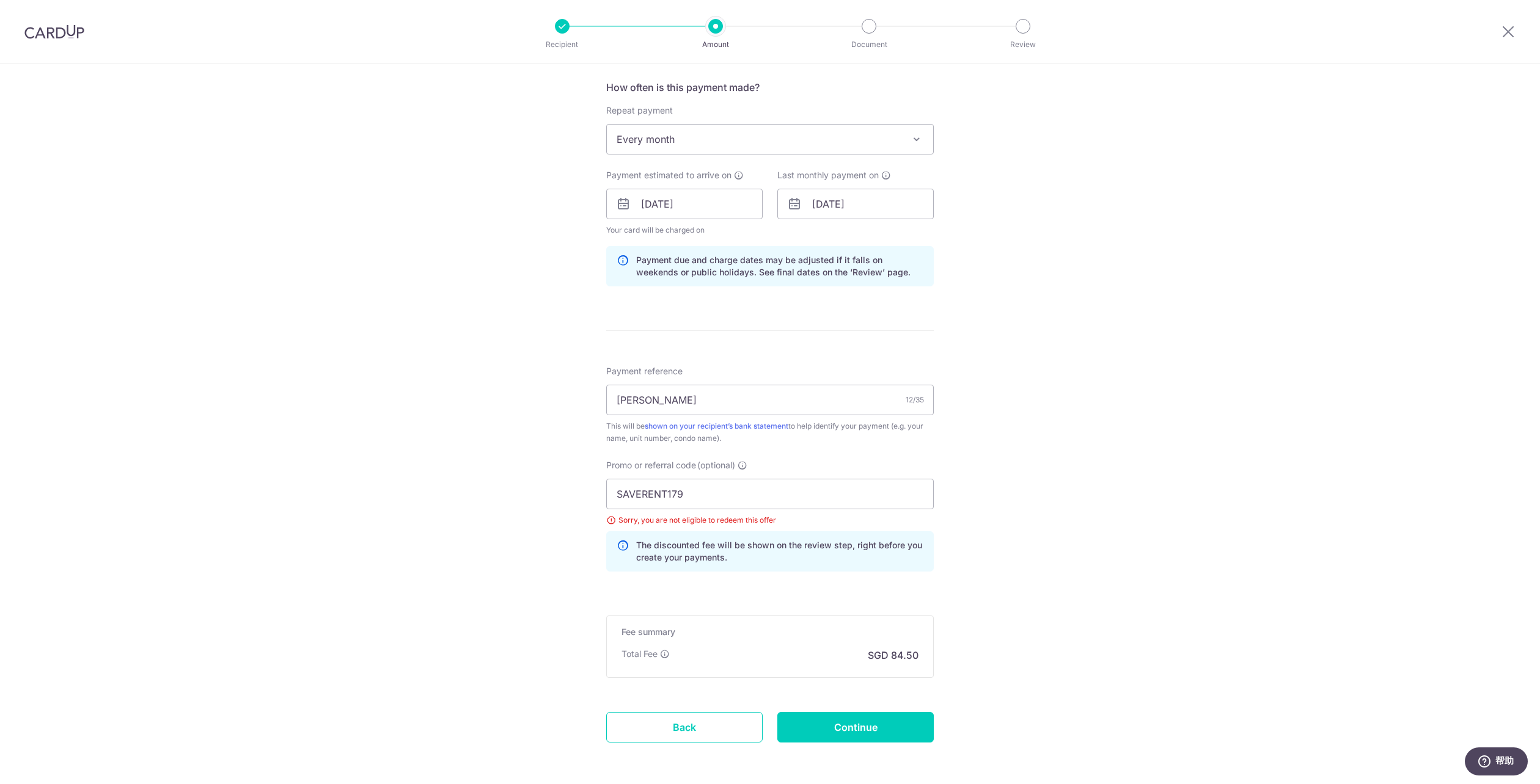
click at [948, 350] on div "Tell us more about your payment Enter payment amount SGD 3,250.00 3250.00 Selec…" at bounding box center [770, 221] width 1540 height 1227
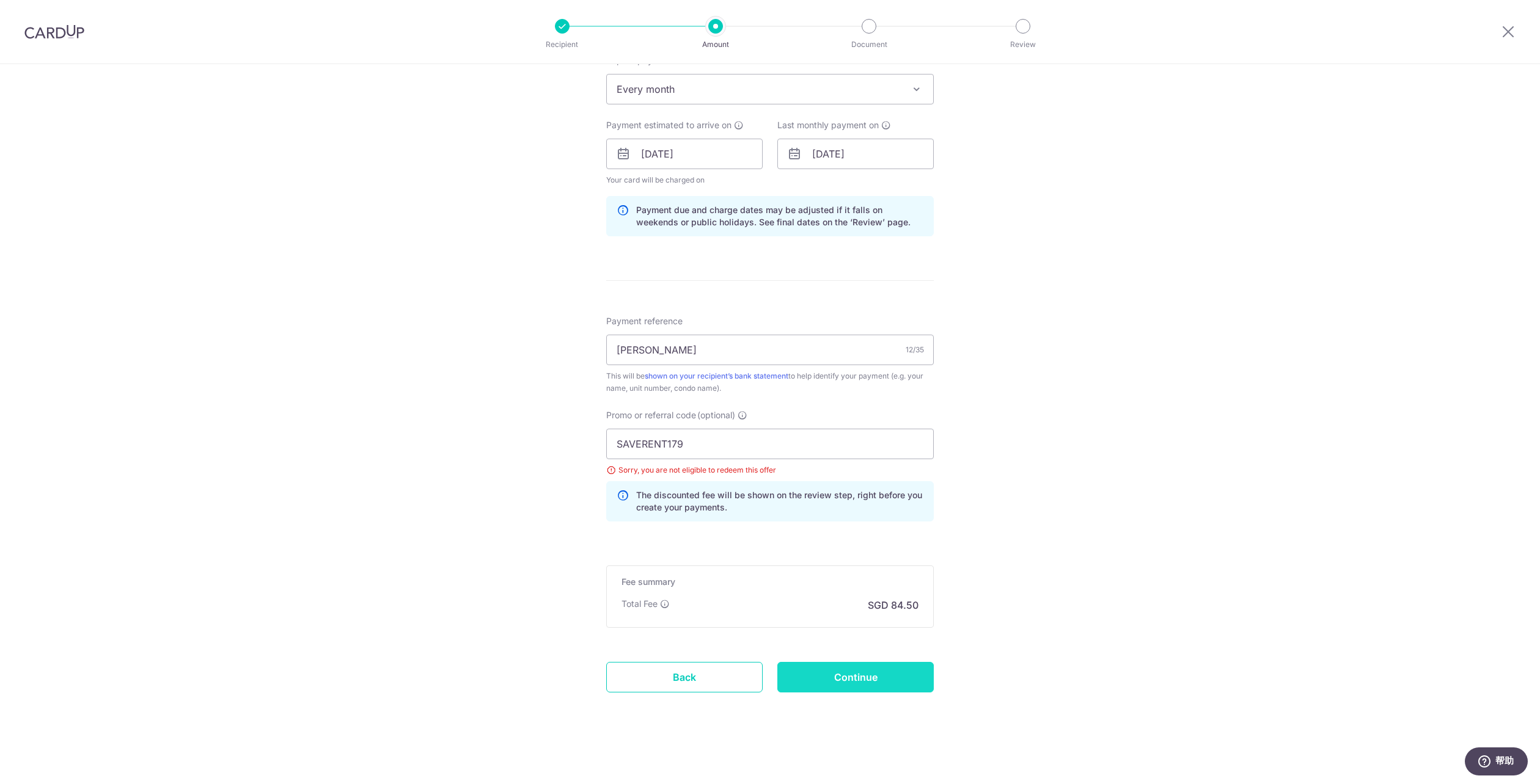
click at [821, 673] on input "Continue" at bounding box center [856, 677] width 157 height 31
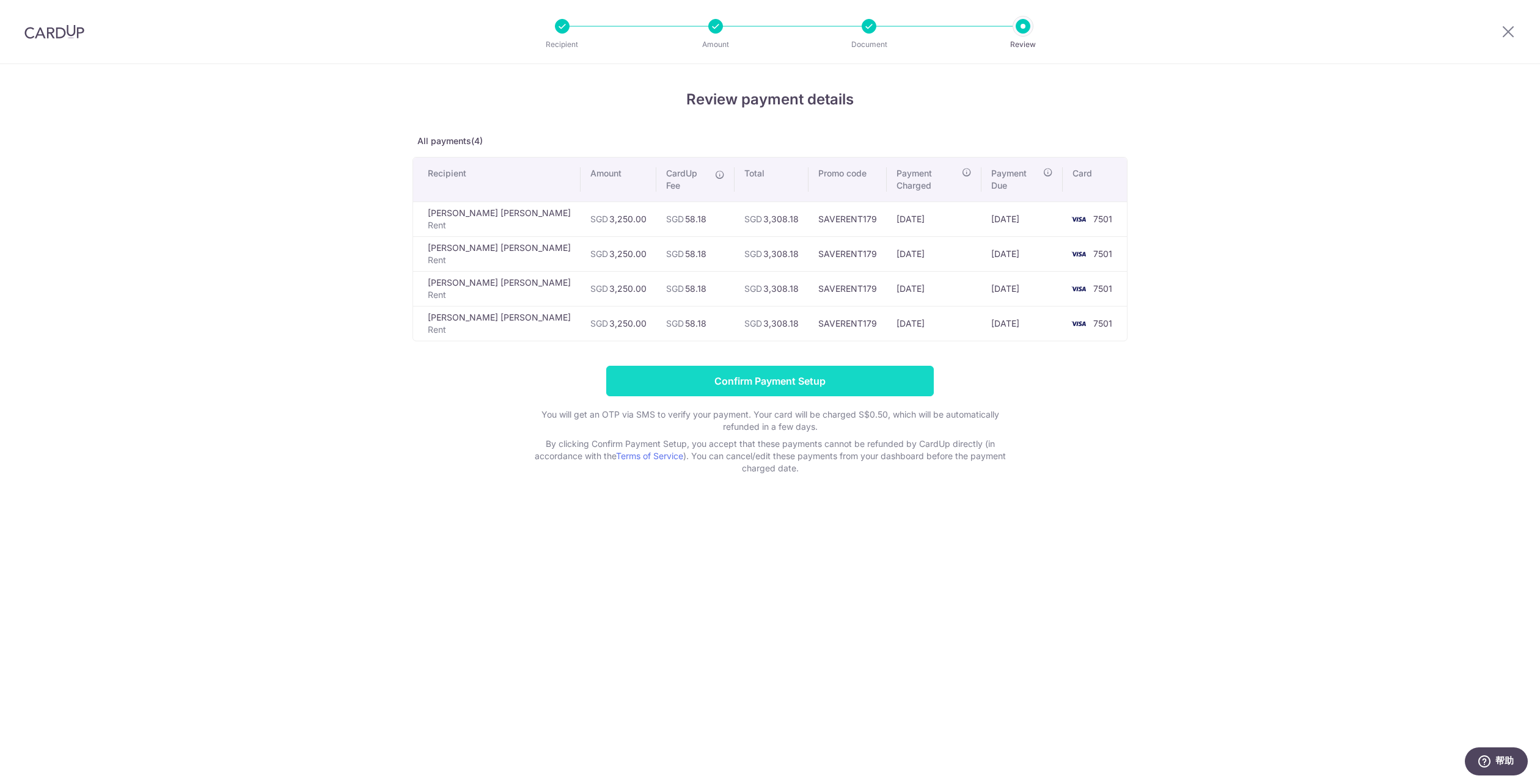
click at [783, 376] on input "Confirm Payment Setup" at bounding box center [770, 381] width 327 height 31
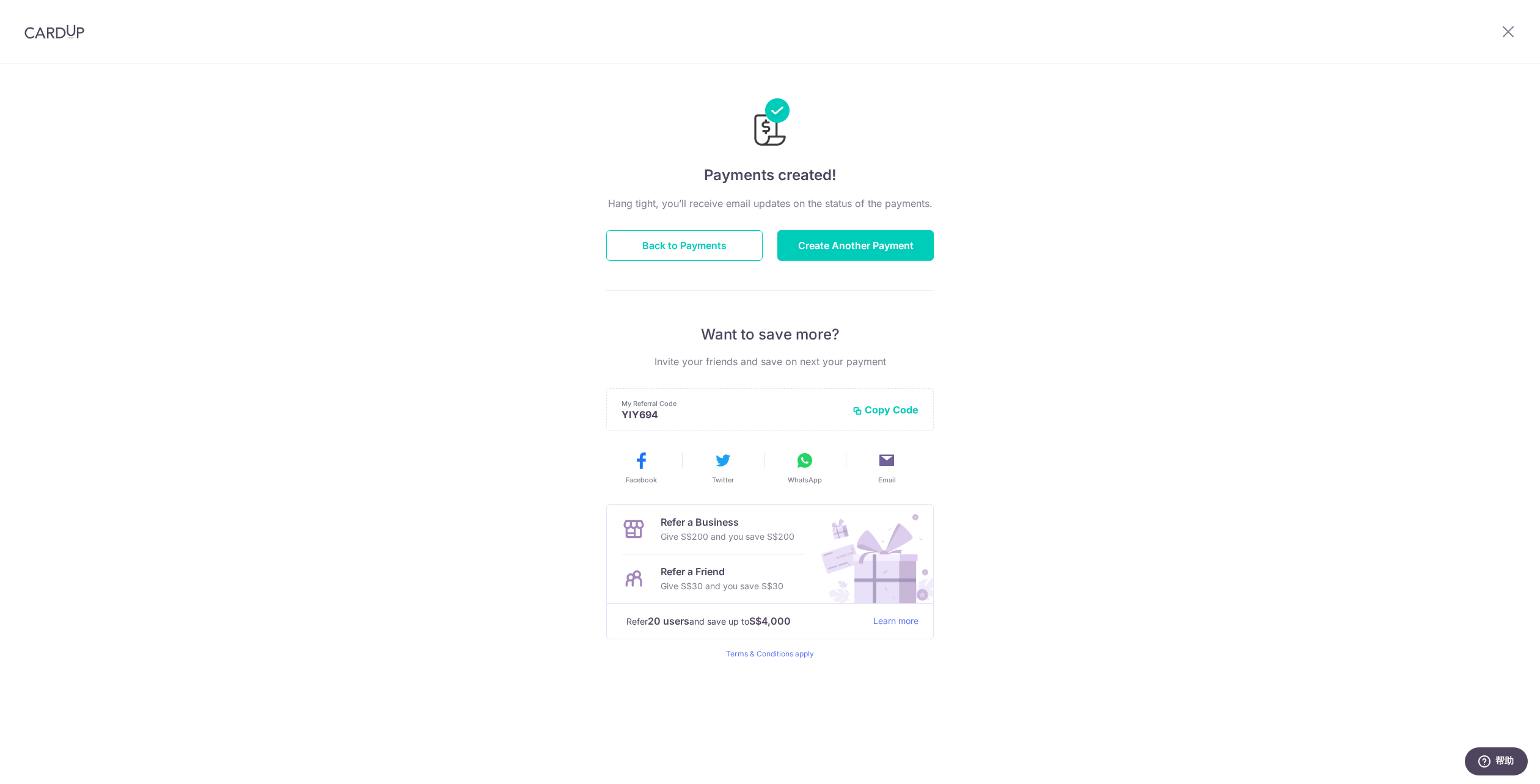
click at [450, 502] on div "Payments created! Hang tight, you’ll receive email updates on the status of the…" at bounding box center [770, 424] width 1540 height 721
click at [442, 597] on div "Payments created! Hang tight, you’ll receive email updates on the status of the…" at bounding box center [770, 424] width 1540 height 721
